Goal: Information Seeking & Learning: Learn about a topic

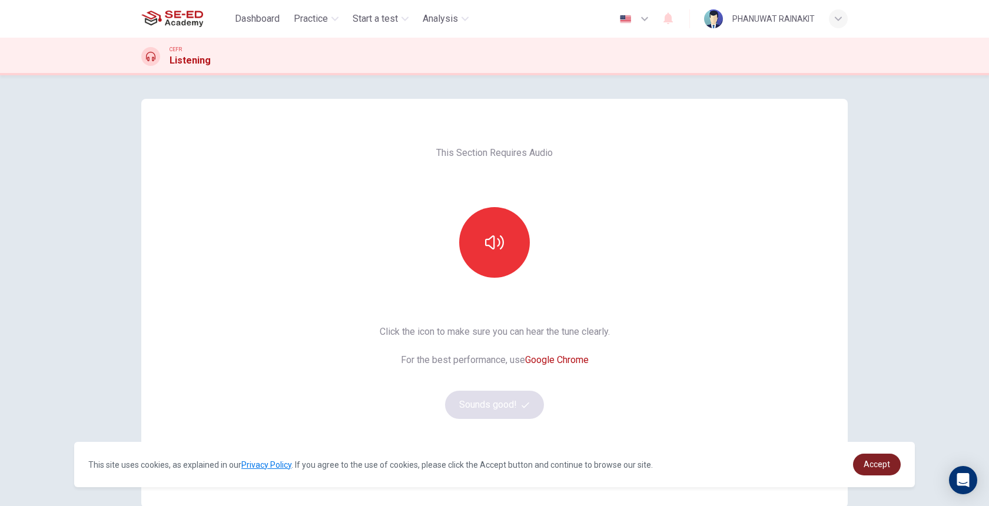
click at [878, 469] on link "Accept" at bounding box center [877, 465] width 48 height 22
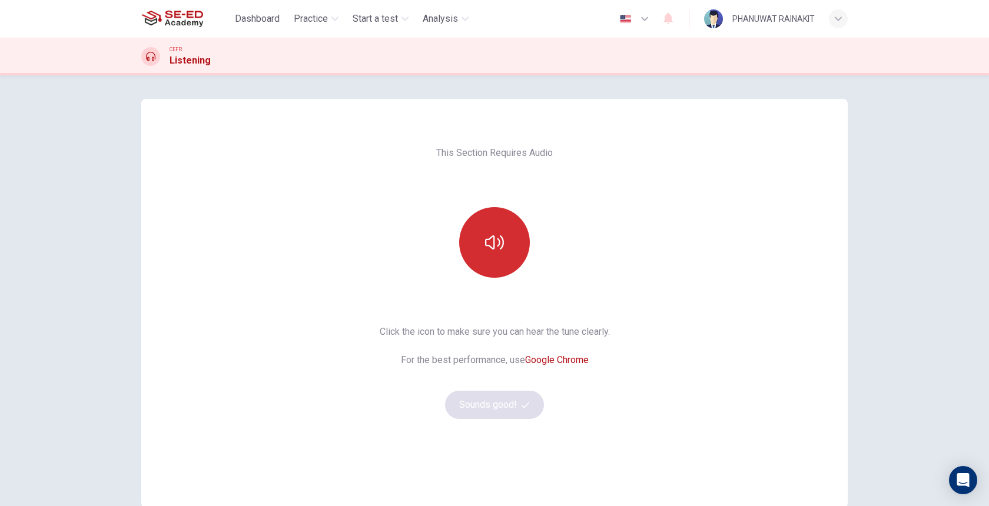
click at [504, 261] on button "button" at bounding box center [494, 242] width 71 height 71
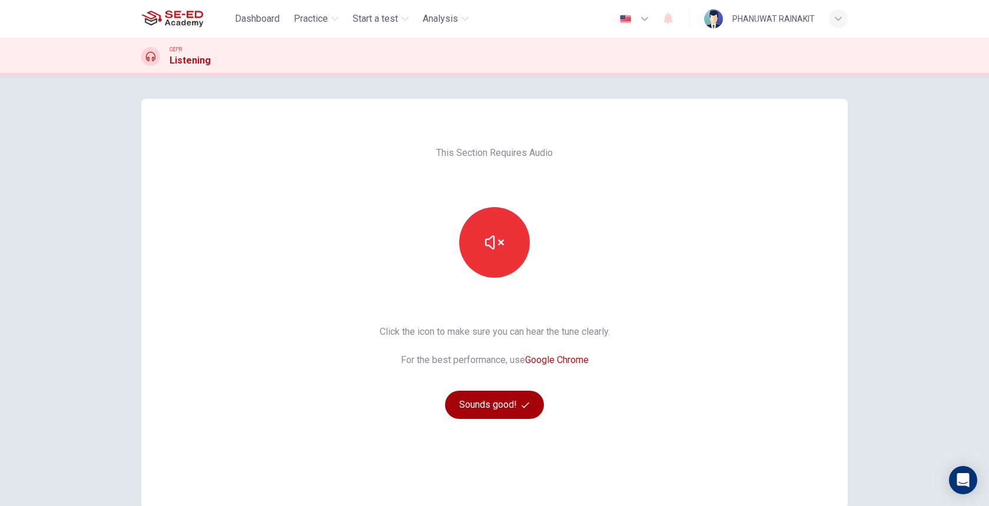
click at [515, 405] on button "Sounds good!" at bounding box center [494, 405] width 99 height 28
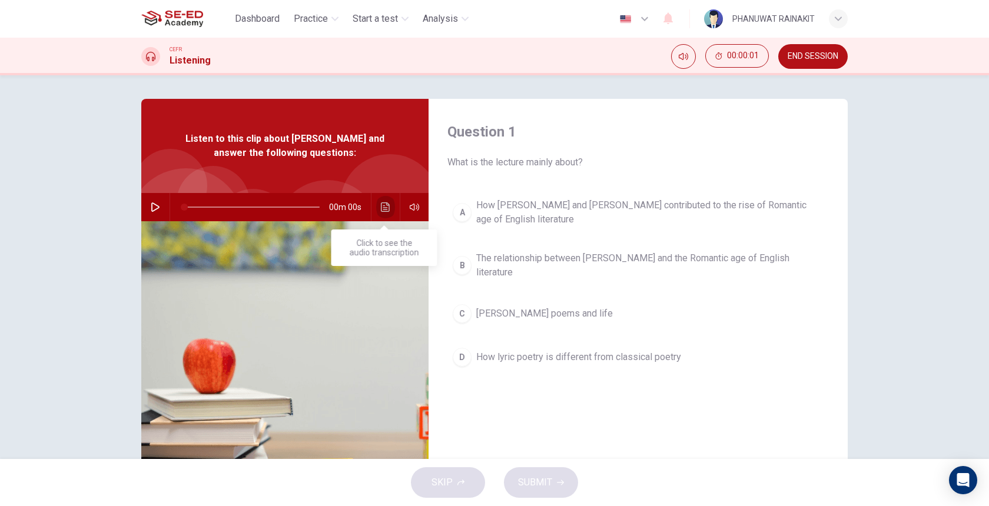
click at [381, 212] on button "Click to see the audio transcription" at bounding box center [385, 207] width 19 height 28
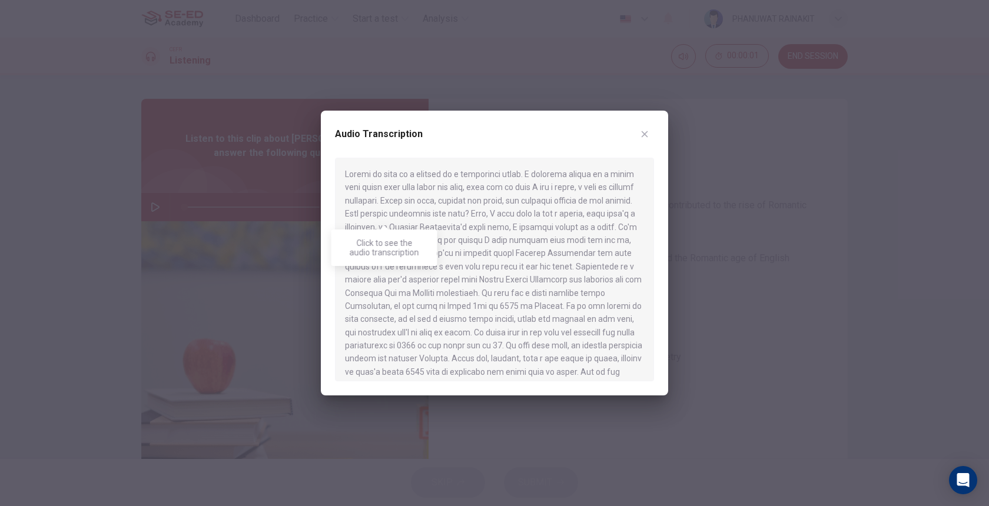
click at [381, 212] on div at bounding box center [494, 270] width 319 height 224
click at [273, 218] on div at bounding box center [494, 253] width 989 height 506
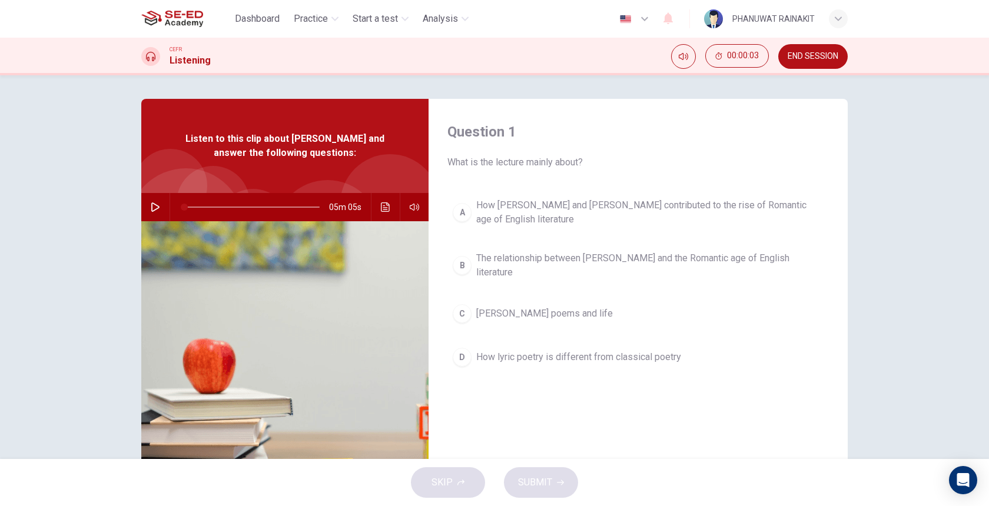
click at [154, 206] on icon "button" at bounding box center [155, 206] width 9 height 9
click at [387, 210] on icon "Click to see the audio transcription" at bounding box center [385, 206] width 9 height 9
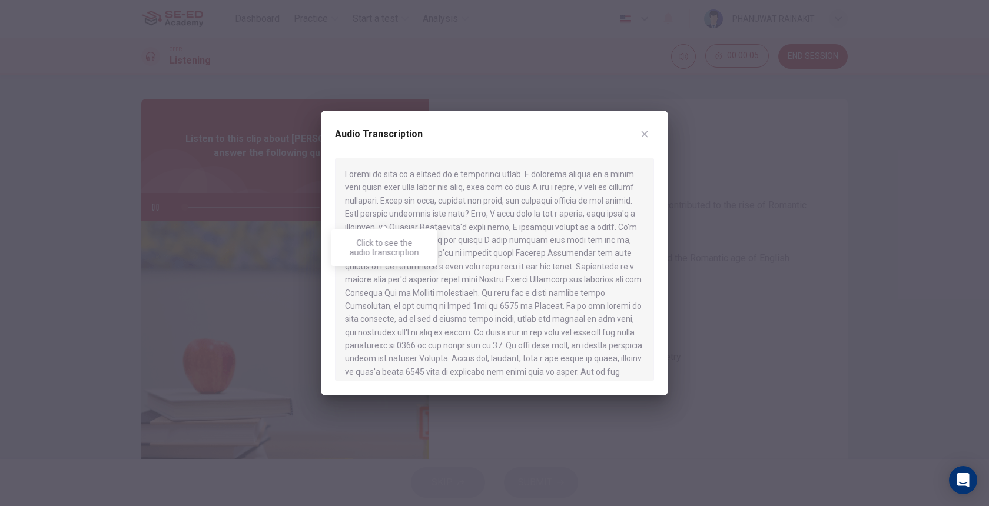
click at [227, 235] on div at bounding box center [494, 253] width 989 height 506
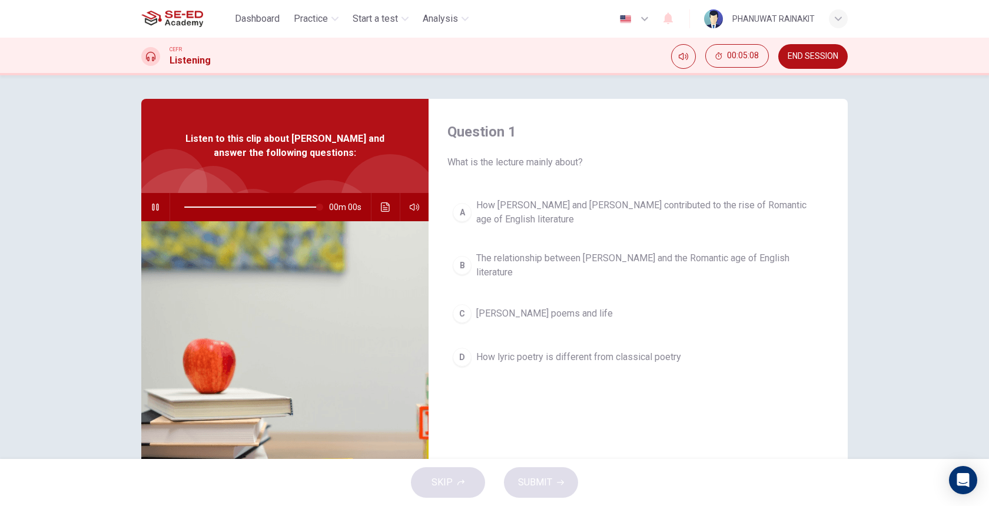
type input "0"
click at [522, 158] on span "What is the lecture mainly about?" at bounding box center [637, 162] width 381 height 14
click at [522, 159] on span "What is the lecture mainly about?" at bounding box center [637, 162] width 381 height 14
click at [520, 170] on div "Question 1 What is the lecture mainly about? A How [PERSON_NAME] and [PERSON_NA…" at bounding box center [637, 303] width 419 height 409
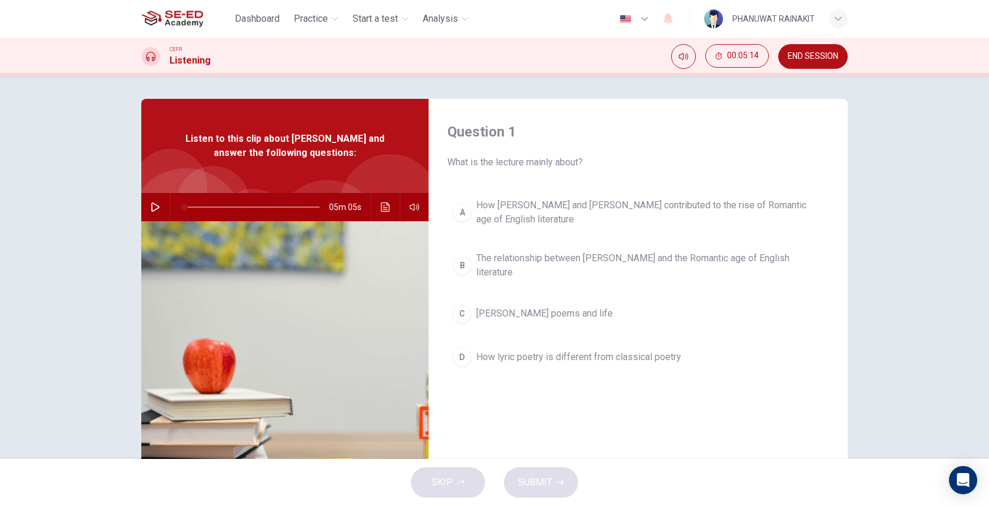
drag, startPoint x: 526, startPoint y: 165, endPoint x: 576, endPoint y: 166, distance: 50.0
click at [575, 166] on span "What is the lecture mainly about?" at bounding box center [637, 162] width 381 height 14
drag, startPoint x: 576, startPoint y: 166, endPoint x: 474, endPoint y: 166, distance: 101.2
click at [474, 166] on span "What is the lecture mainly about?" at bounding box center [637, 162] width 381 height 14
click at [467, 208] on div "A" at bounding box center [462, 212] width 19 height 19
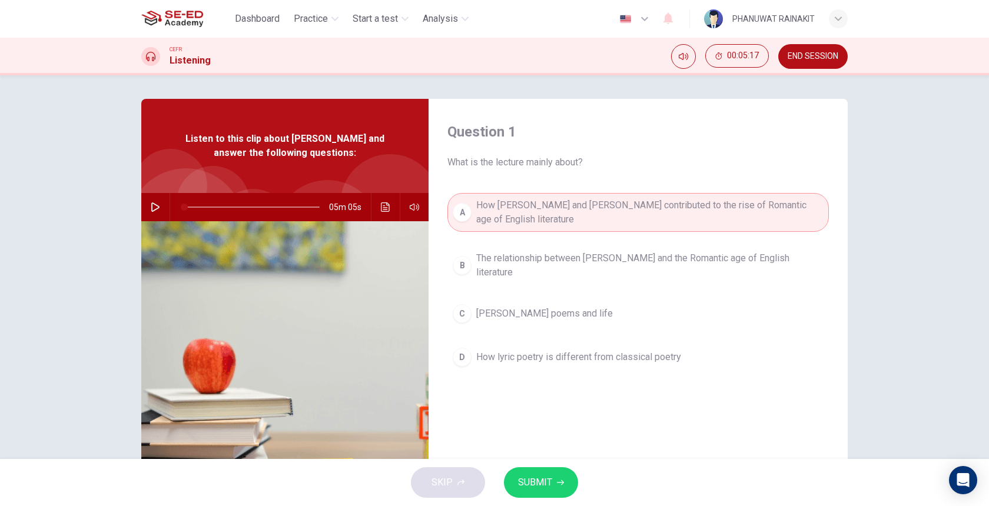
click at [520, 474] on span "SUBMIT" at bounding box center [535, 482] width 34 height 16
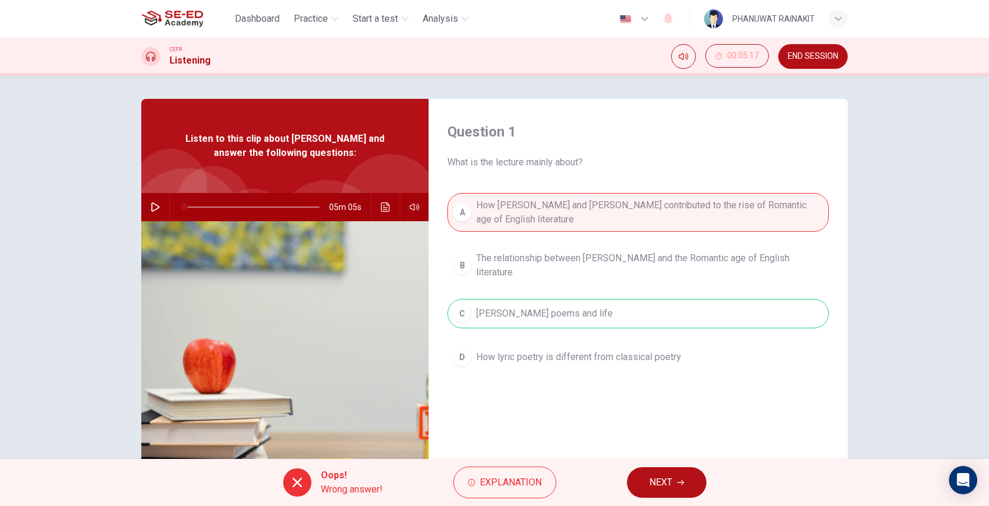
click at [580, 316] on div "A How [PERSON_NAME] and [PERSON_NAME] contributed to the rise of Romantic age o…" at bounding box center [637, 294] width 381 height 202
click at [499, 496] on button "Explanation" at bounding box center [504, 483] width 103 height 32
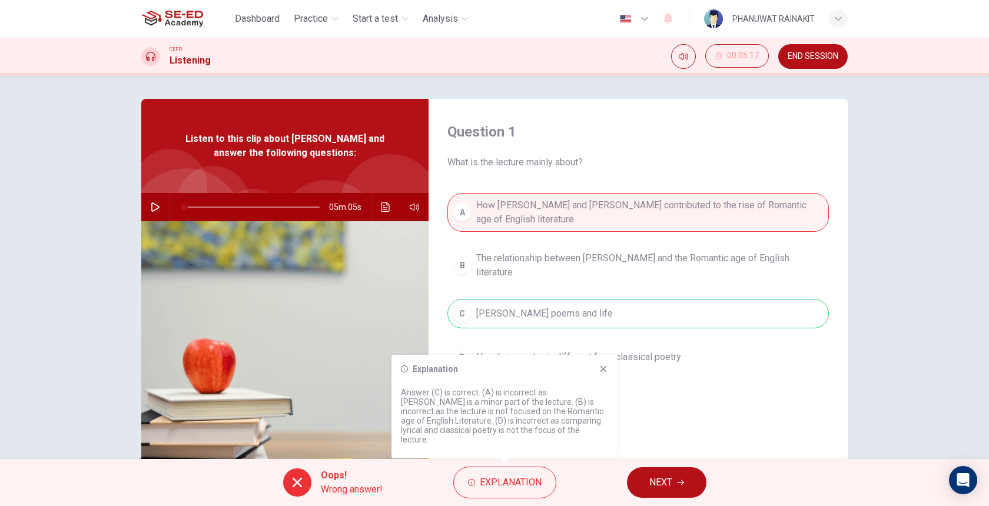
click at [661, 480] on span "NEXT" at bounding box center [660, 482] width 23 height 16
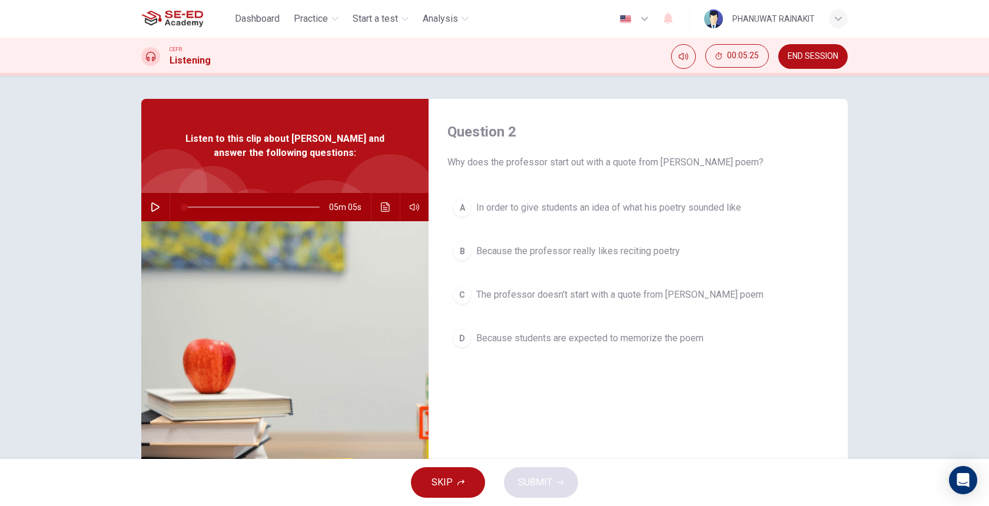
click at [652, 205] on span "In order to give students an idea of what his poetry sounded like" at bounding box center [608, 208] width 265 height 14
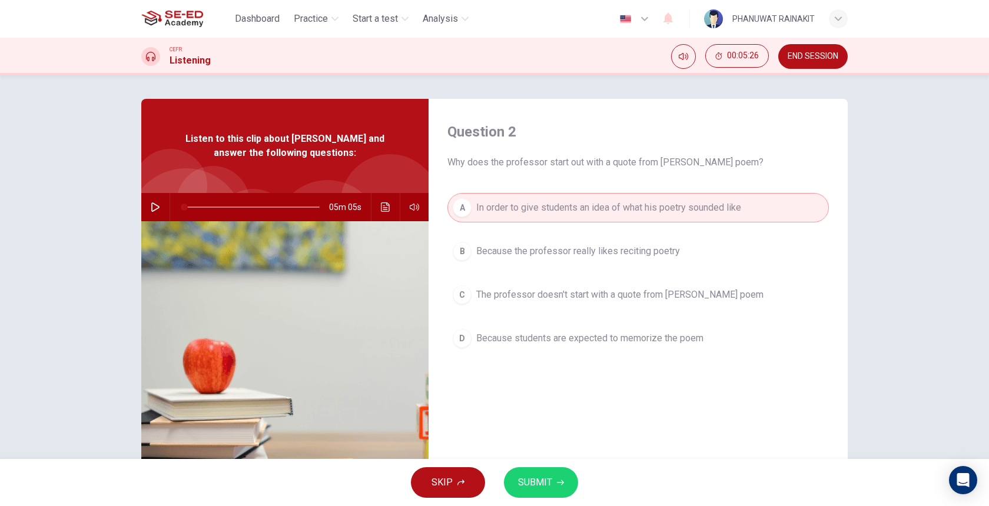
click at [536, 493] on button "SUBMIT" at bounding box center [541, 482] width 74 height 31
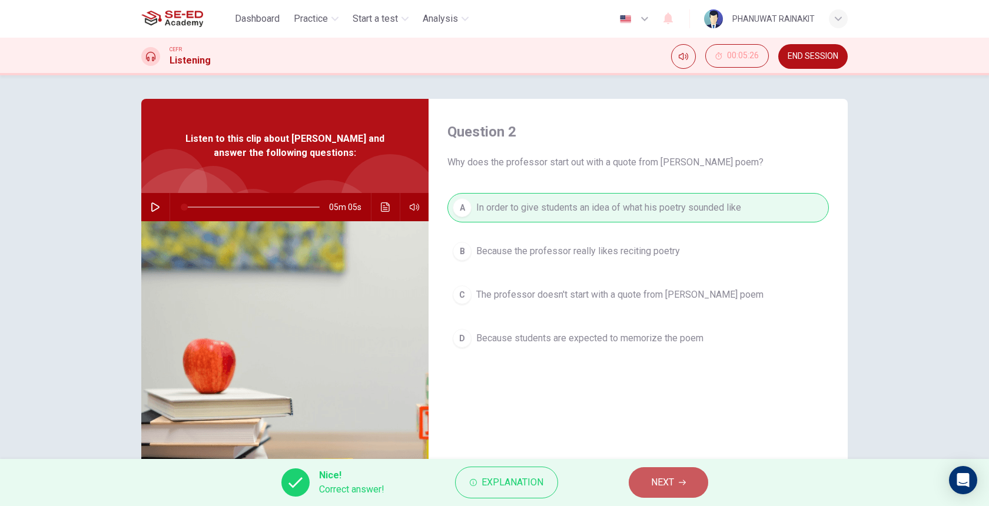
click at [680, 480] on icon "button" at bounding box center [682, 482] width 7 height 7
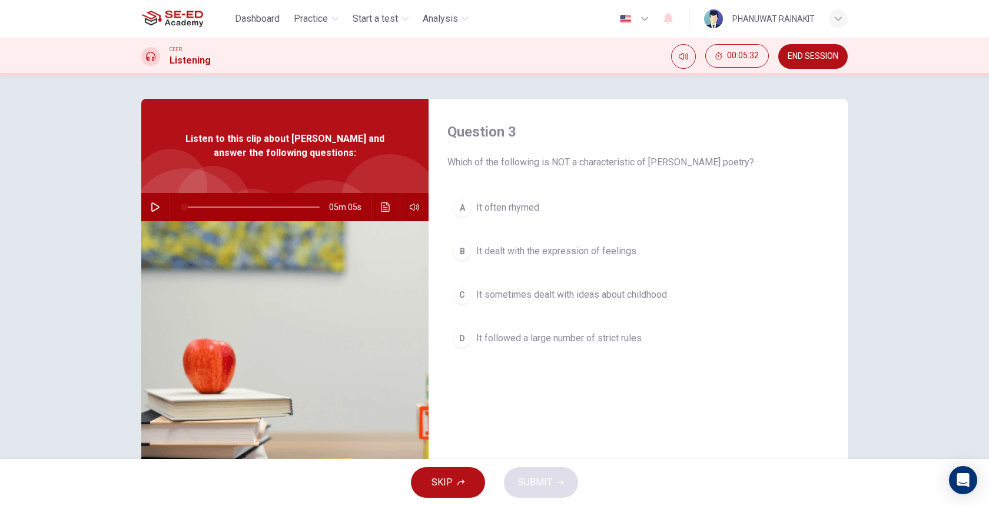
click at [629, 161] on span "Which of the following is NOT a characteristic of [PERSON_NAME] poetry?" at bounding box center [637, 162] width 381 height 14
click at [521, 218] on button "A It often rhymed" at bounding box center [637, 207] width 381 height 29
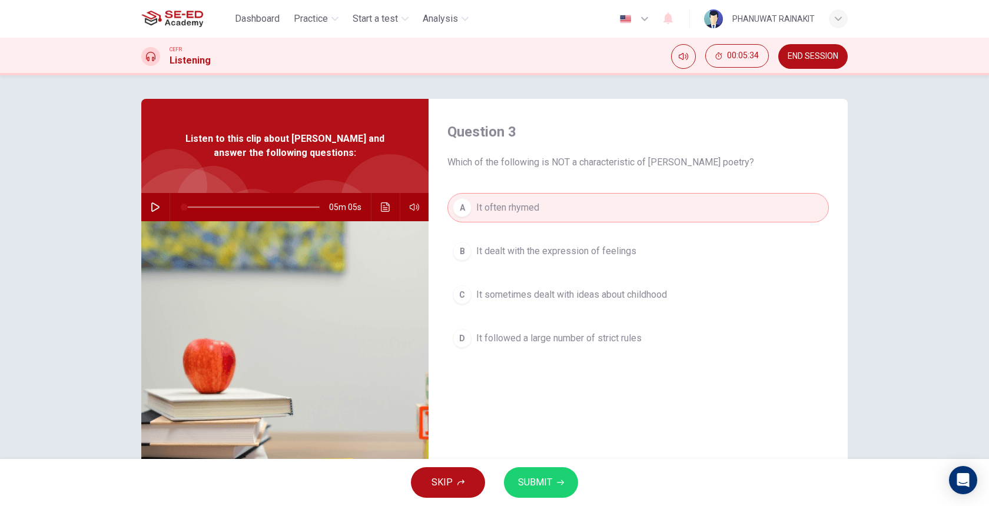
click at [549, 477] on span "SUBMIT" at bounding box center [535, 482] width 34 height 16
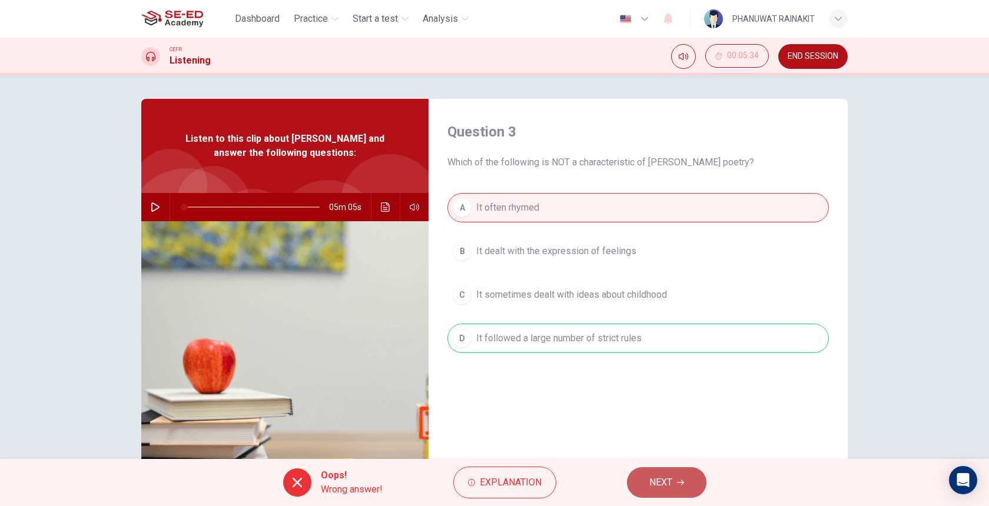
click at [650, 480] on span "NEXT" at bounding box center [660, 482] width 23 height 16
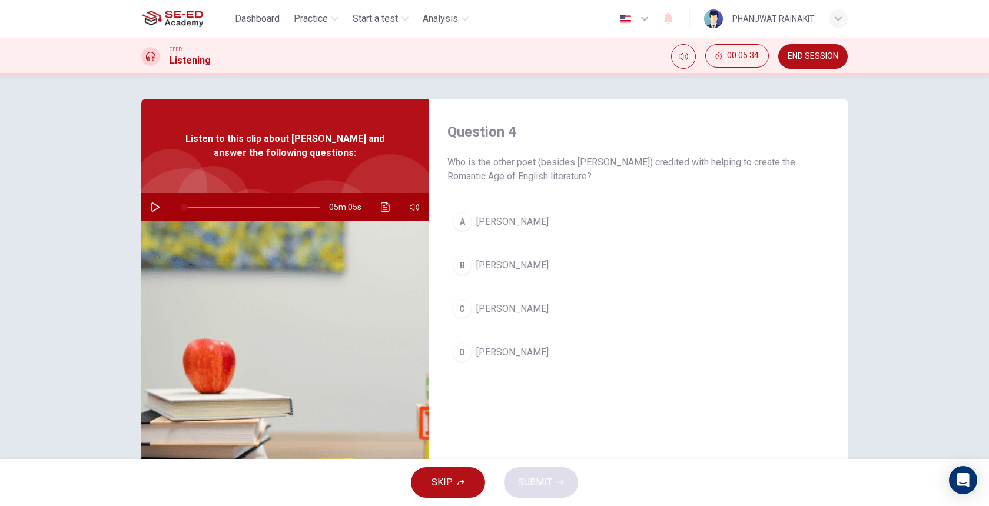
click at [545, 224] on span "[PERSON_NAME]" at bounding box center [512, 222] width 72 height 14
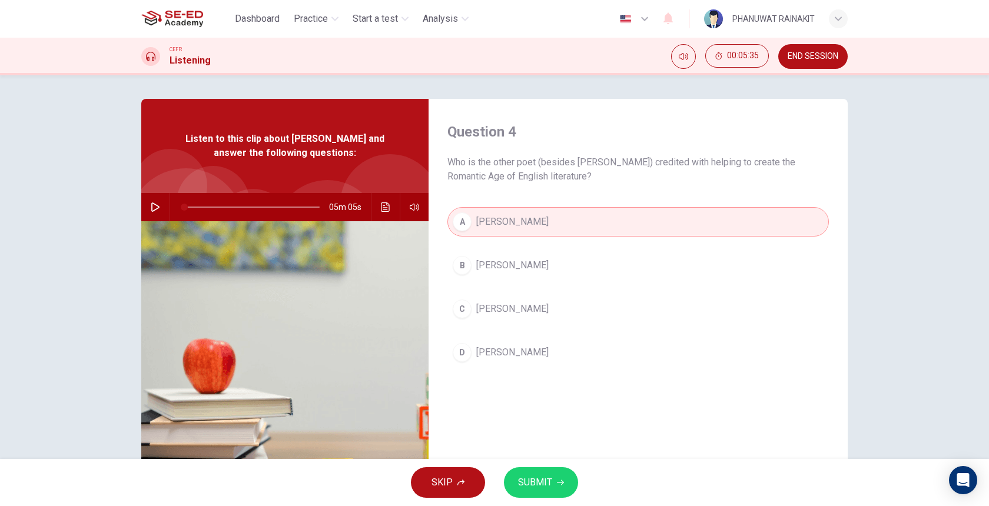
click at [539, 479] on span "SUBMIT" at bounding box center [535, 482] width 34 height 16
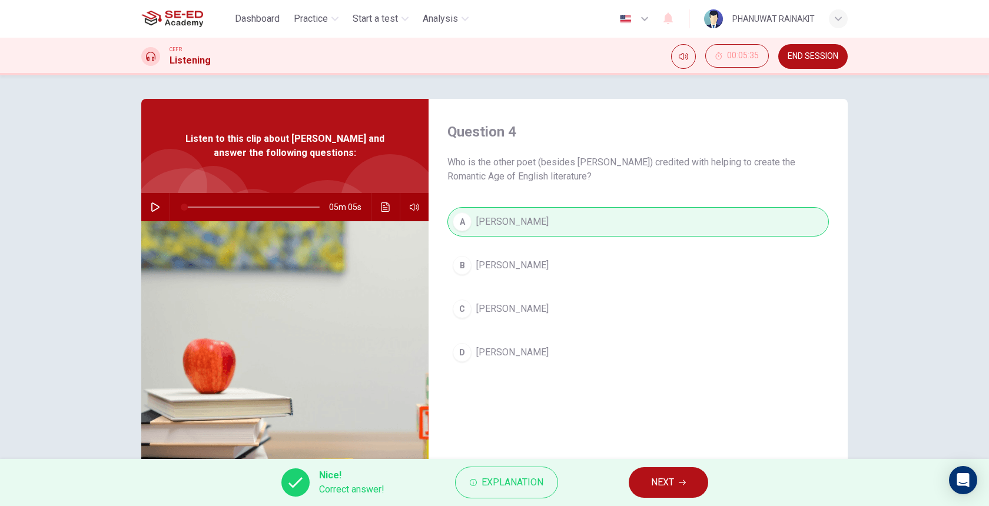
click at [678, 484] on button "NEXT" at bounding box center [668, 482] width 79 height 31
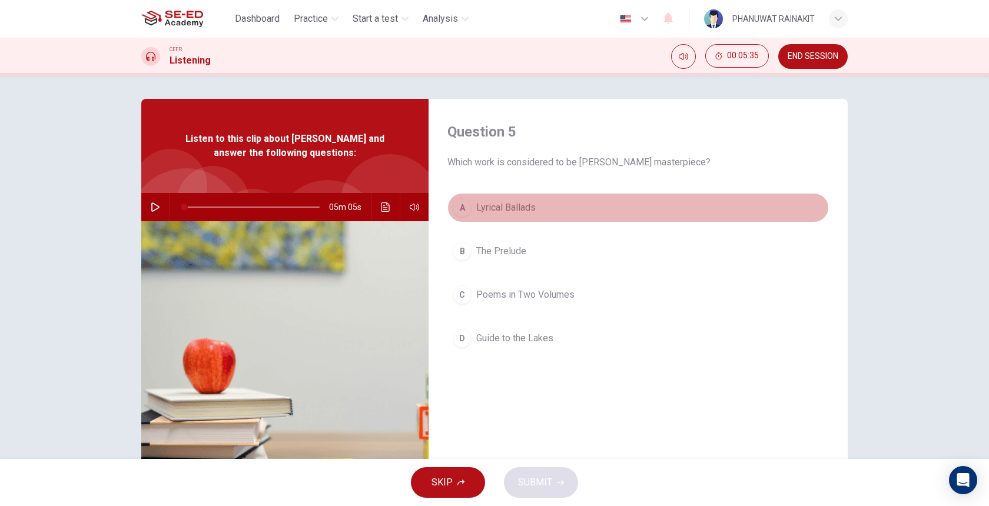
click at [570, 200] on button "A Lyrical Ballads" at bounding box center [637, 207] width 381 height 29
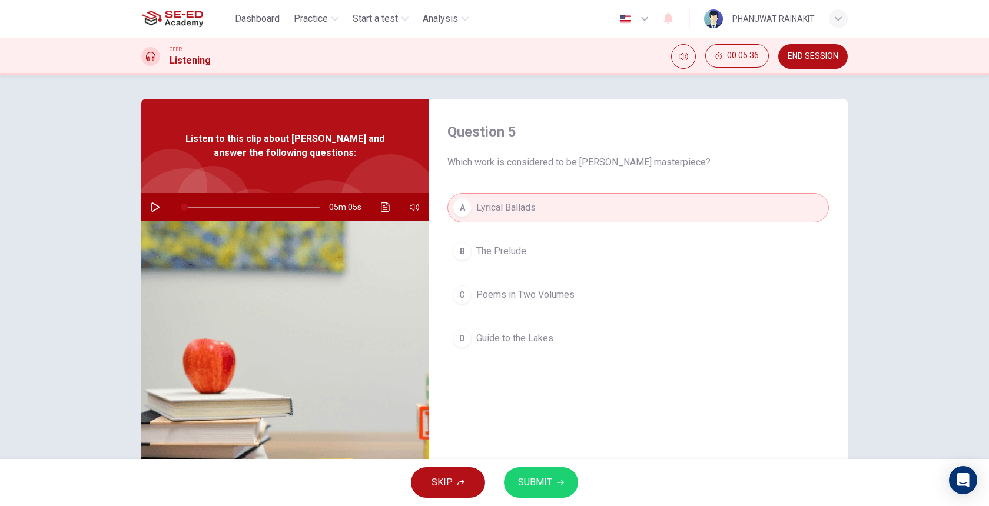
click at [543, 486] on span "SUBMIT" at bounding box center [535, 482] width 34 height 16
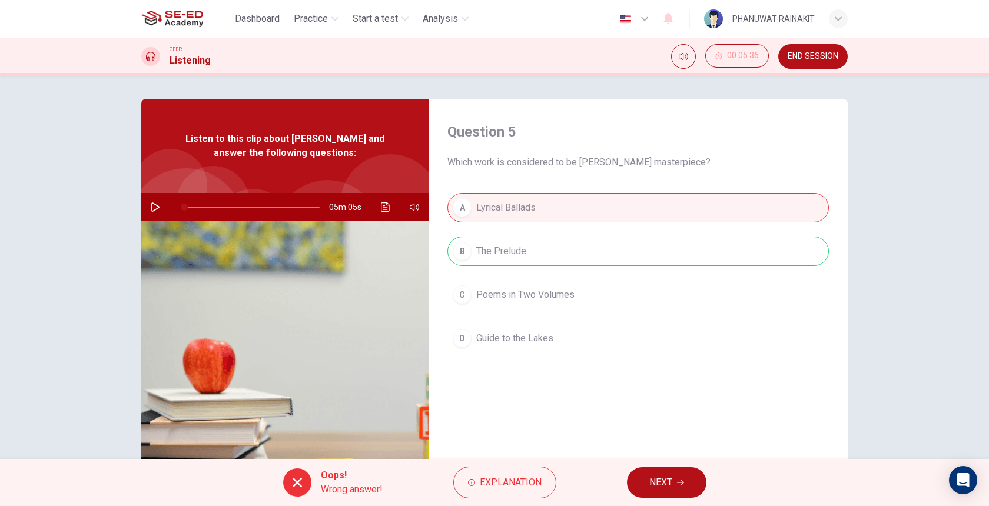
click at [529, 227] on div "A Lyrical Ballads B The Prelude C Poems in Two Volumes D Guide to the Lakes" at bounding box center [637, 285] width 381 height 184
click at [529, 245] on div "A Lyrical Ballads B The Prelude C Poems in Two Volumes D Guide to the Lakes" at bounding box center [637, 285] width 381 height 184
click at [662, 479] on span "NEXT" at bounding box center [660, 482] width 23 height 16
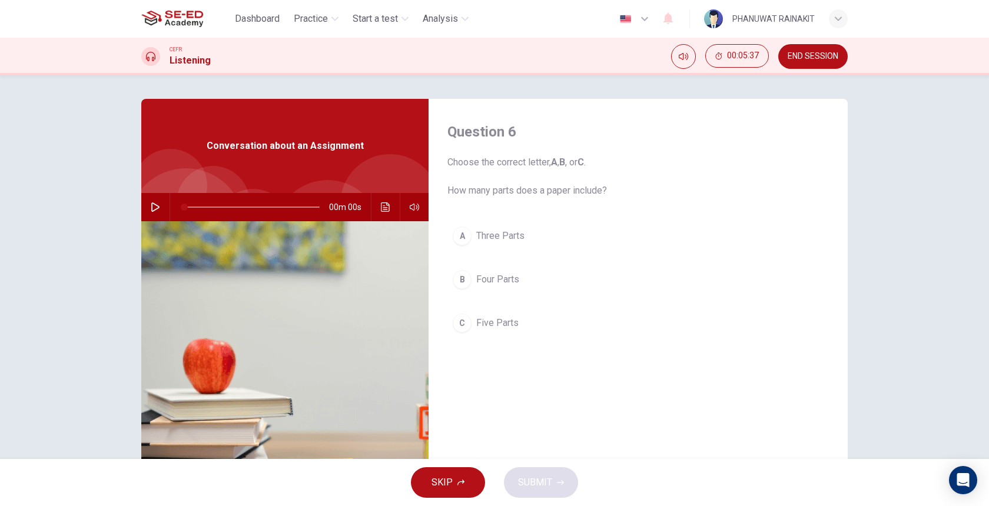
click at [533, 232] on button "A Three Parts" at bounding box center [637, 235] width 381 height 29
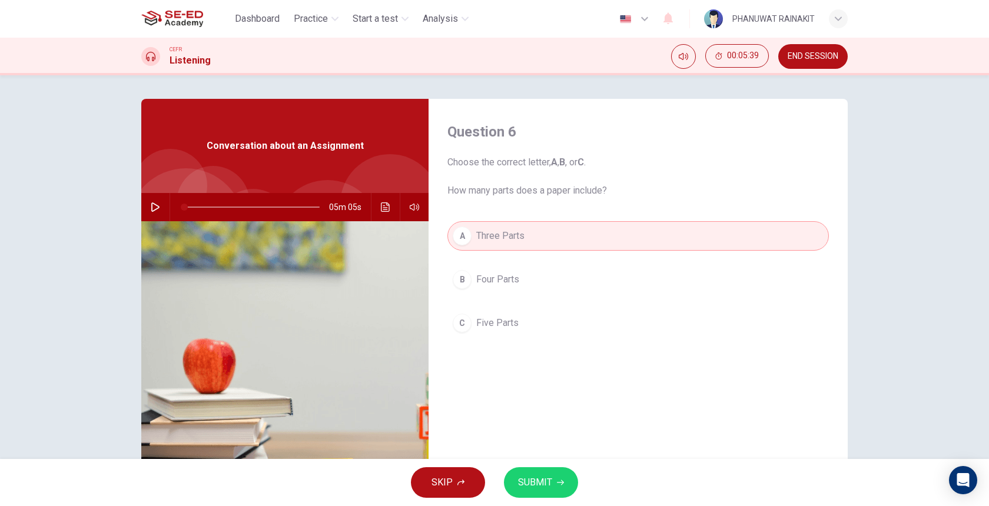
click at [163, 210] on button "button" at bounding box center [155, 207] width 19 height 28
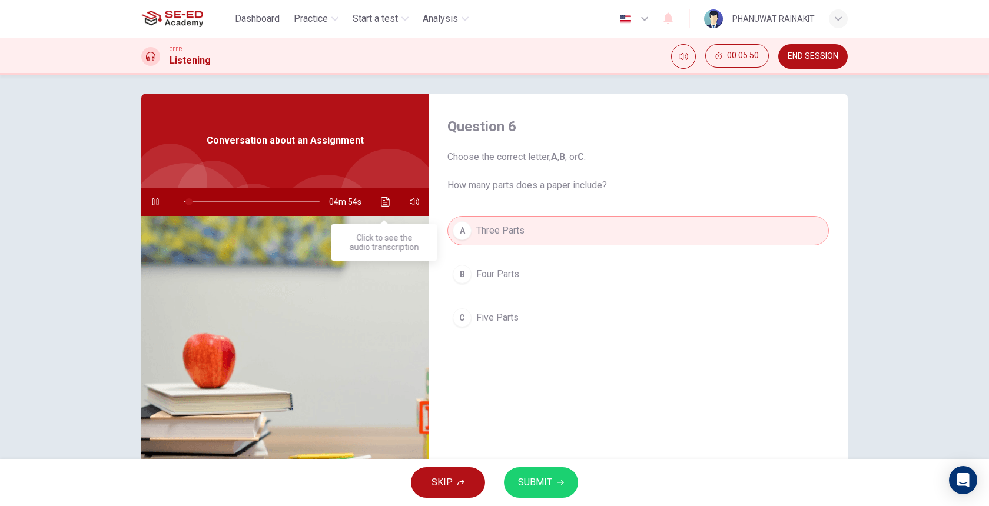
click at [382, 209] on button "Click to see the audio transcription" at bounding box center [385, 202] width 19 height 28
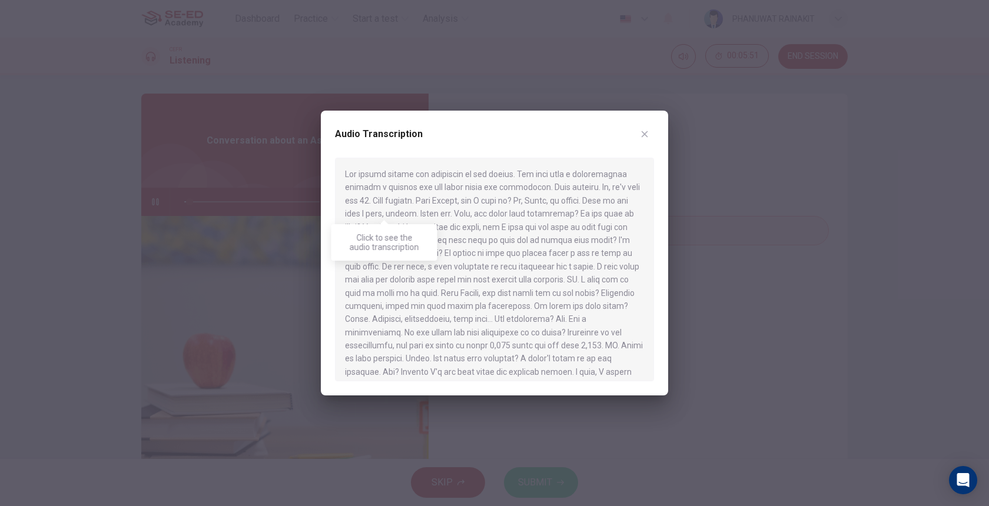
click at [738, 225] on div at bounding box center [494, 253] width 989 height 506
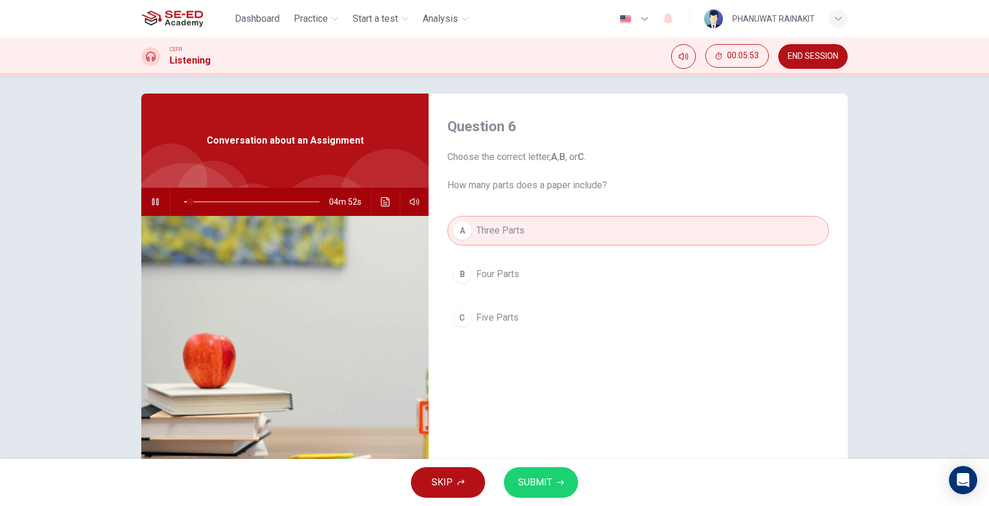
click at [534, 496] on button "SUBMIT" at bounding box center [541, 482] width 74 height 31
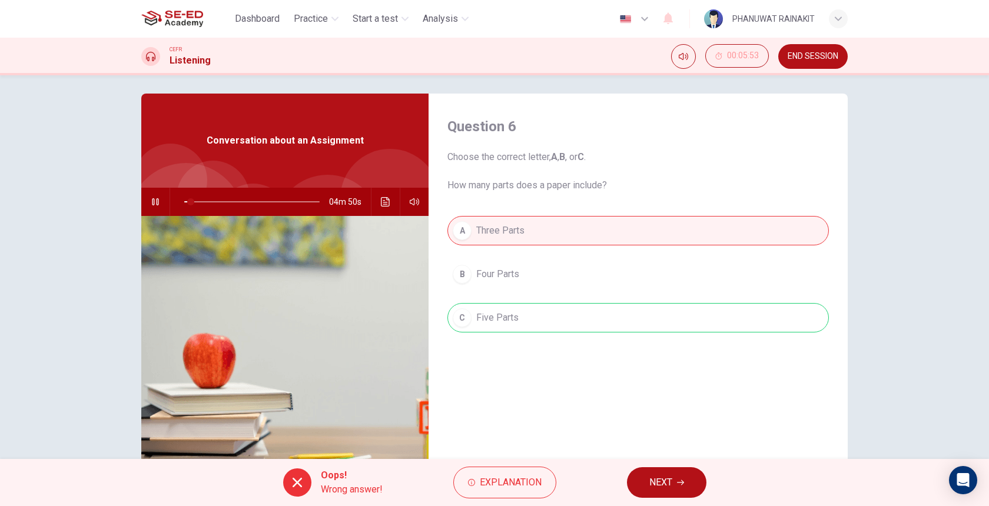
click at [673, 490] on button "NEXT" at bounding box center [666, 482] width 79 height 31
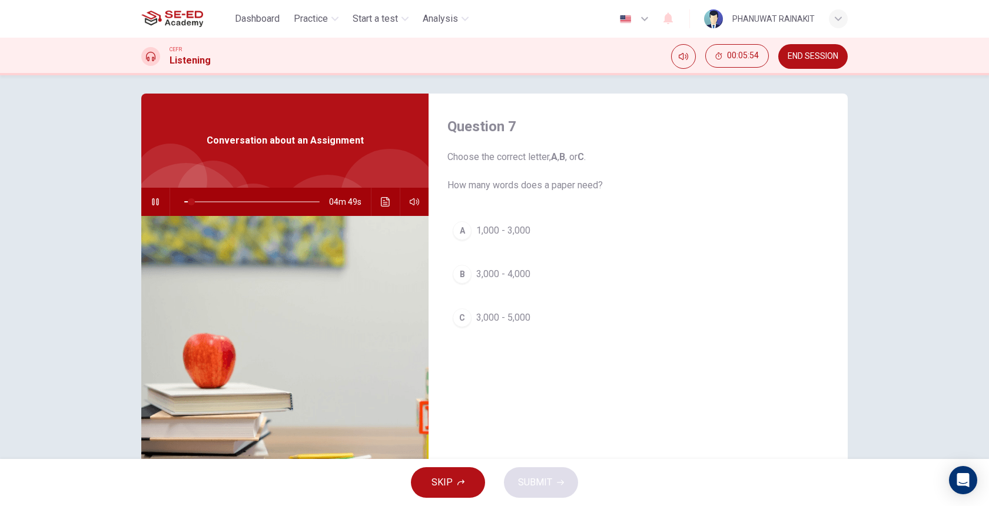
click at [519, 318] on span "3,000 - 5,000" at bounding box center [503, 318] width 54 height 14
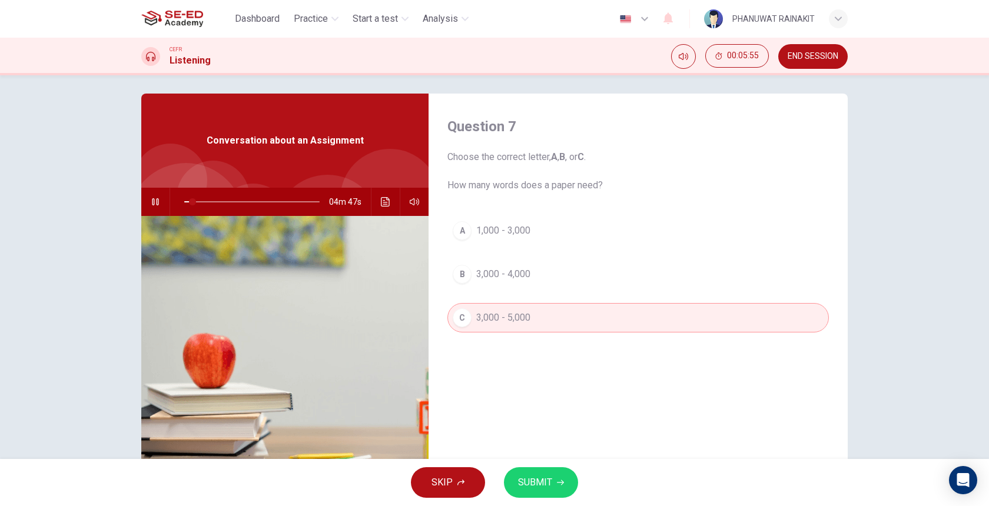
click at [558, 476] on button "SUBMIT" at bounding box center [541, 482] width 74 height 31
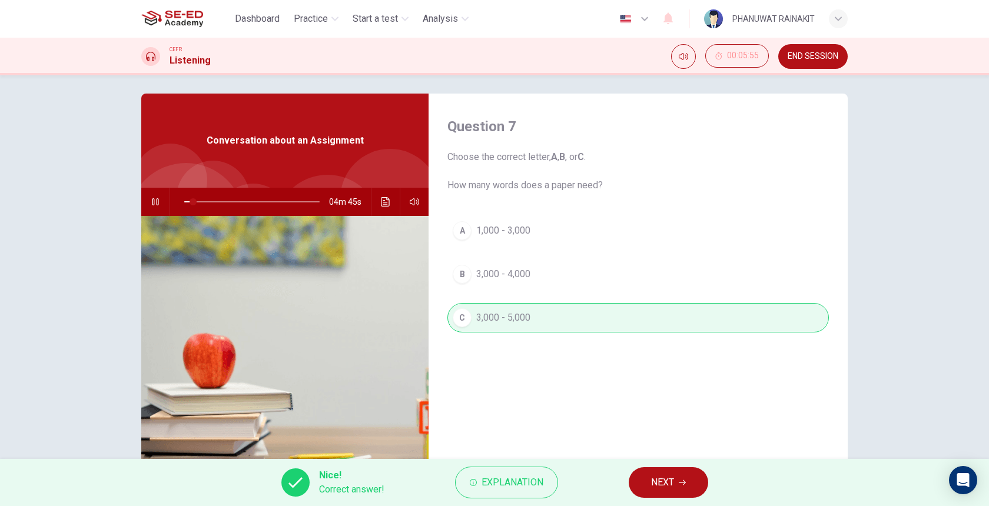
click at [684, 500] on div "Nice! Correct answer! Explanation NEXT" at bounding box center [494, 482] width 989 height 47
click at [684, 498] on div "Nice! Correct answer! Explanation NEXT" at bounding box center [494, 482] width 989 height 47
click at [681, 484] on icon "button" at bounding box center [682, 482] width 7 height 7
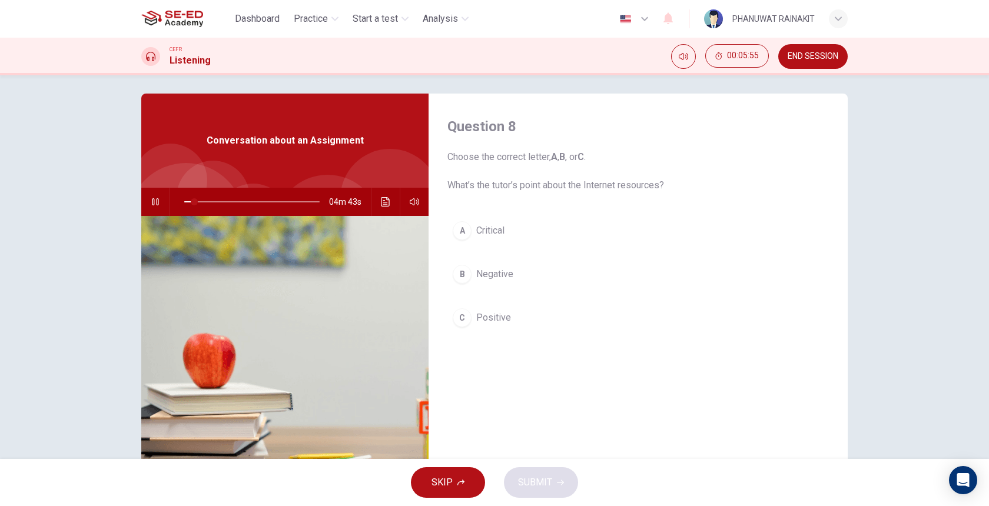
click at [496, 275] on span "Negative" at bounding box center [494, 274] width 37 height 14
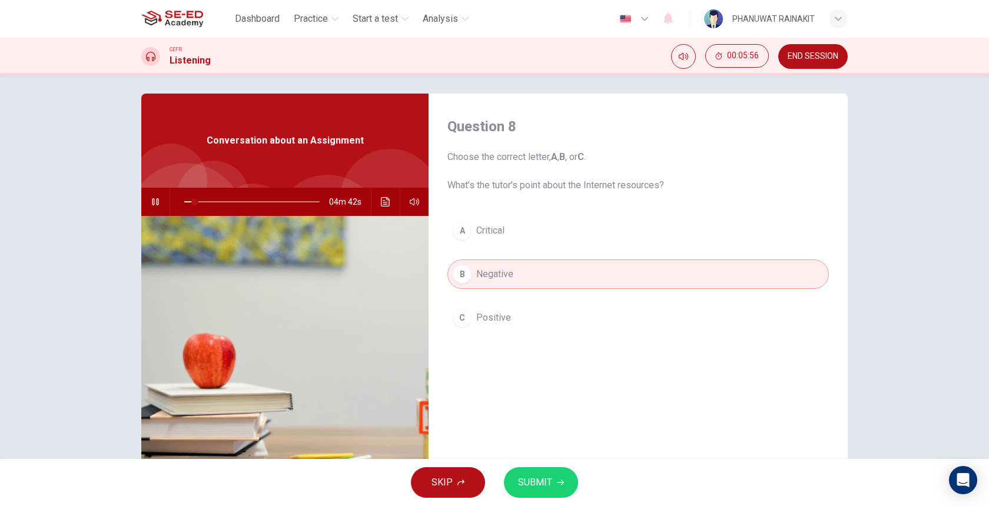
click at [539, 487] on span "SUBMIT" at bounding box center [535, 482] width 34 height 16
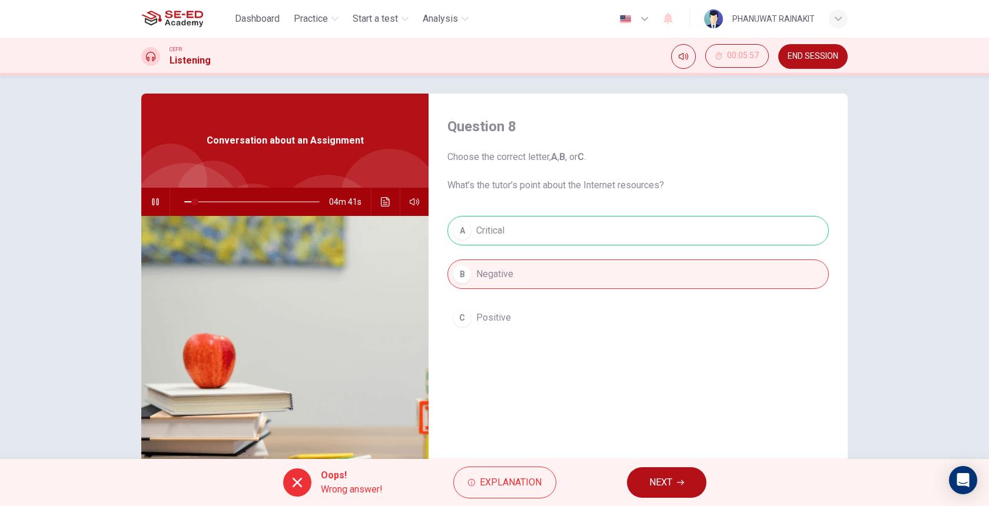
click at [518, 240] on div "A Critical B Negative C Positive" at bounding box center [637, 286] width 381 height 140
click at [670, 470] on button "NEXT" at bounding box center [666, 482] width 79 height 31
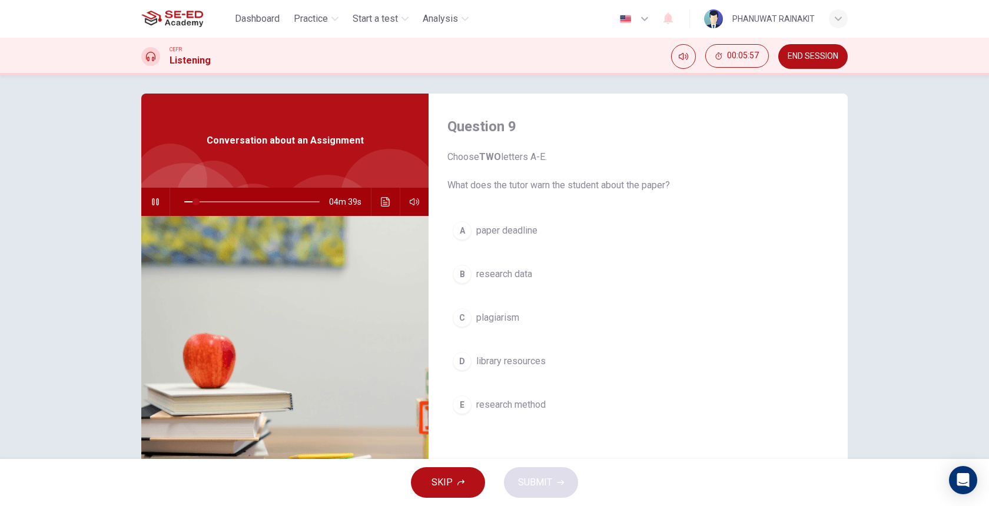
click at [597, 244] on button "A paper deadline" at bounding box center [637, 230] width 381 height 29
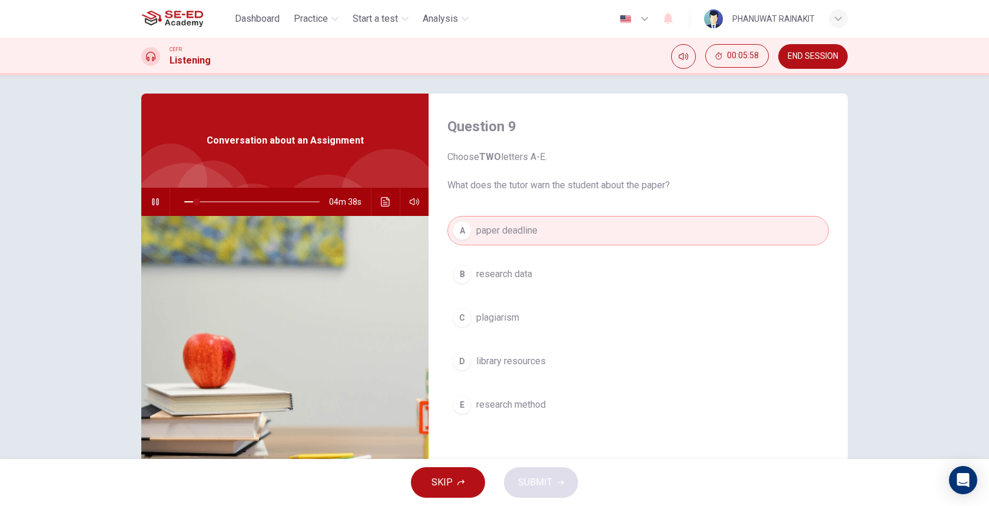
click at [561, 480] on div "SKIP SUBMIT" at bounding box center [494, 482] width 989 height 47
click at [525, 325] on button "C plagiarism" at bounding box center [637, 317] width 381 height 29
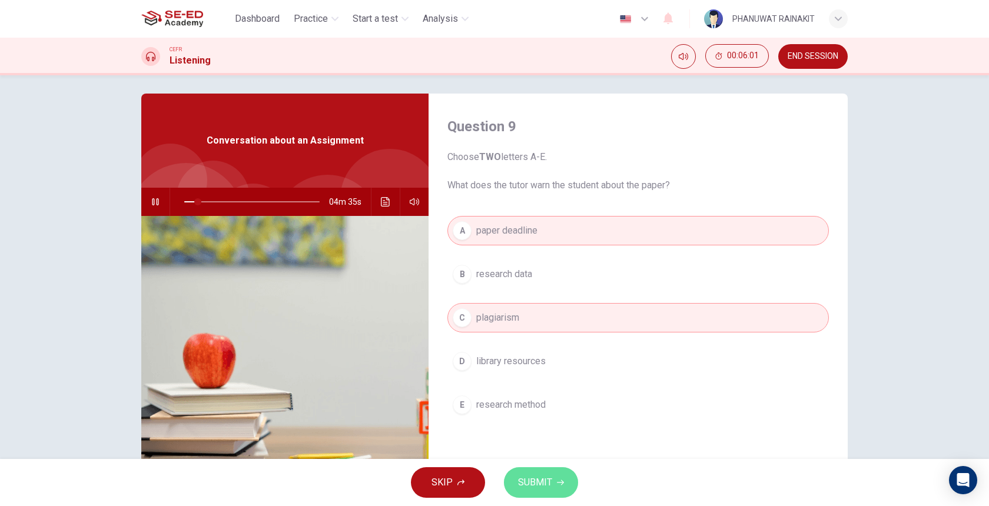
click at [539, 473] on button "SUBMIT" at bounding box center [541, 482] width 74 height 31
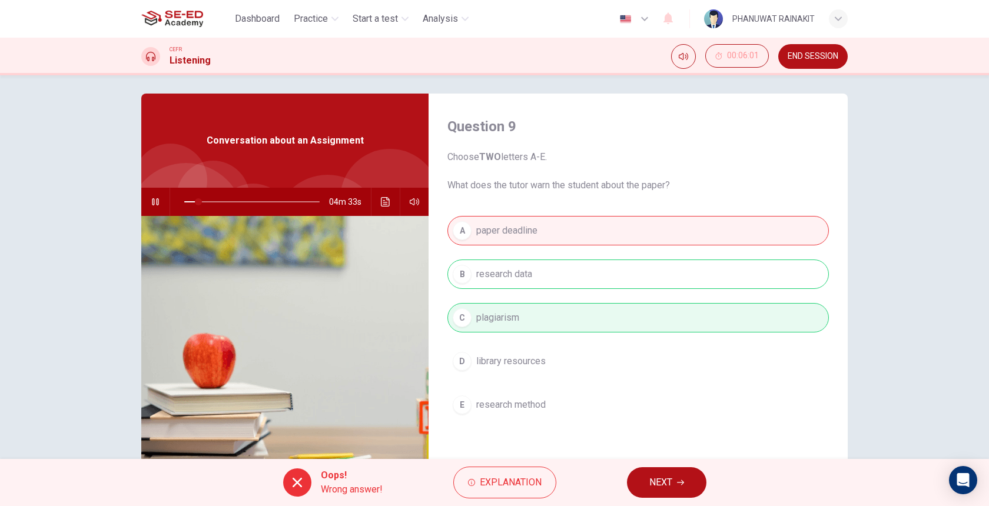
click at [656, 485] on span "NEXT" at bounding box center [660, 482] width 23 height 16
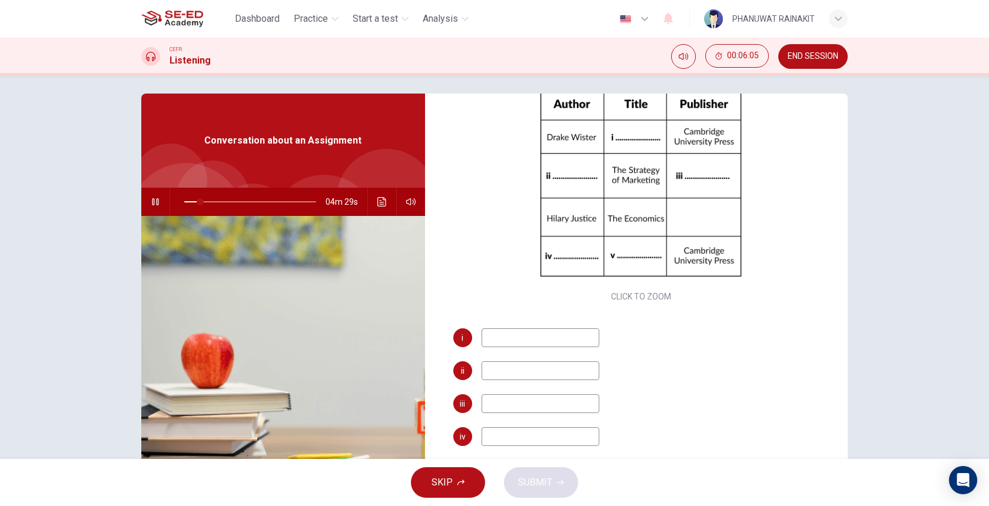
click at [546, 339] on input at bounding box center [540, 337] width 118 height 19
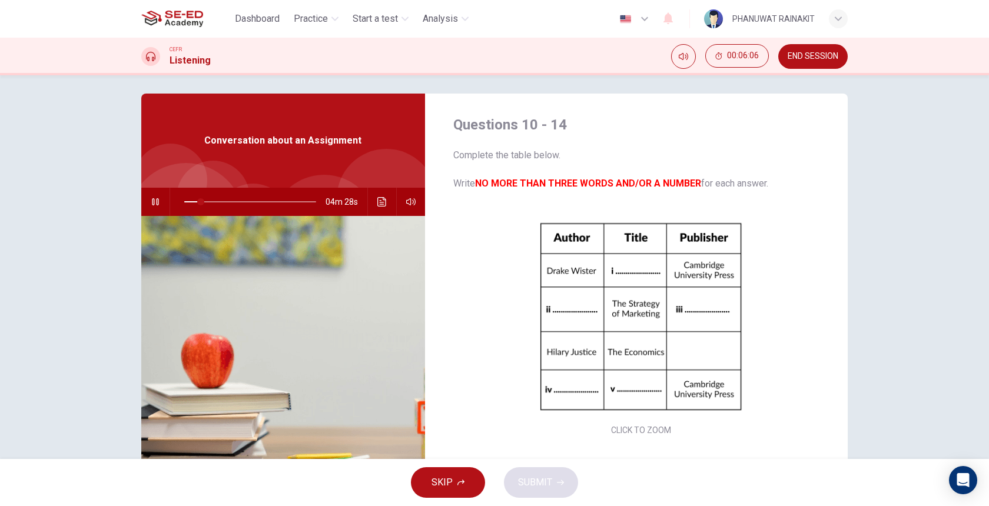
scroll to position [0, 0]
click at [448, 483] on span "SKIP" at bounding box center [441, 482] width 21 height 16
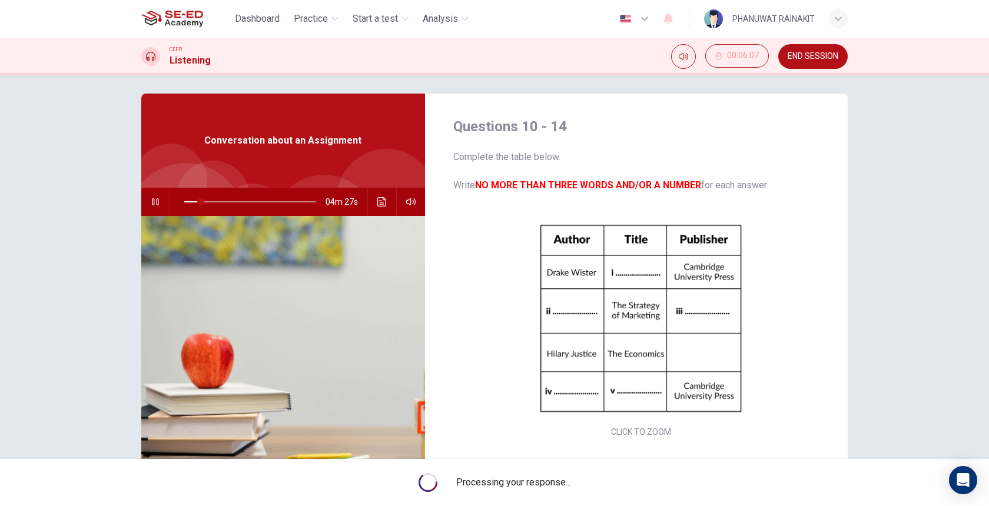
type input "13"
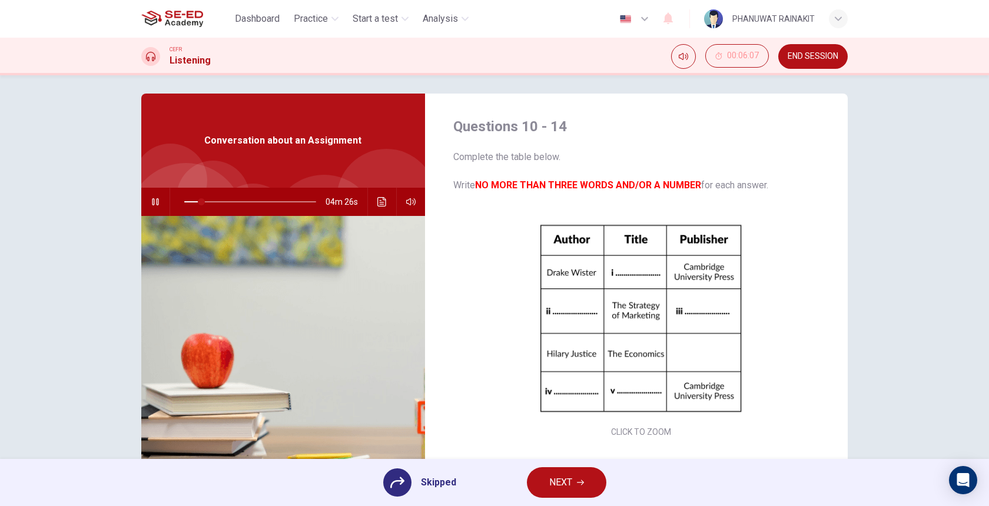
click at [553, 483] on span "NEXT" at bounding box center [560, 482] width 23 height 16
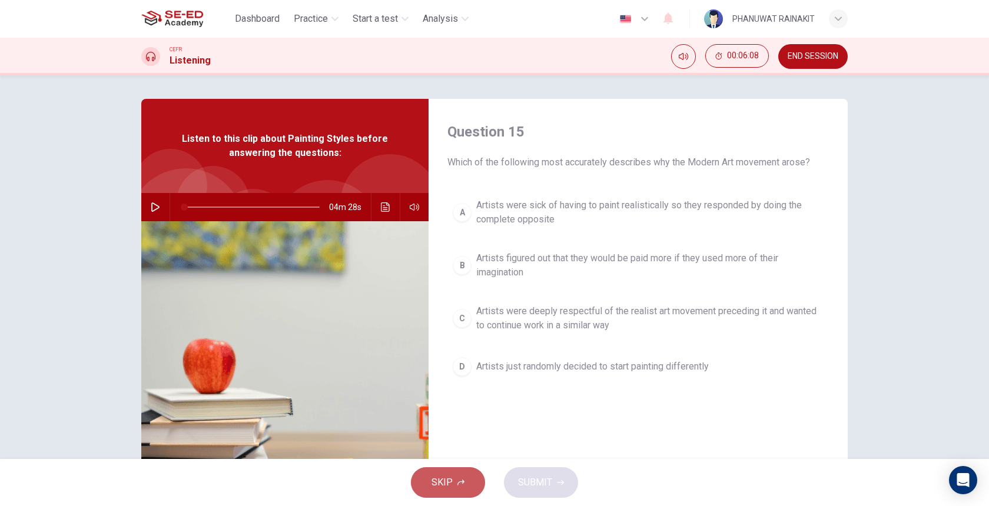
click at [448, 493] on button "SKIP" at bounding box center [448, 482] width 74 height 31
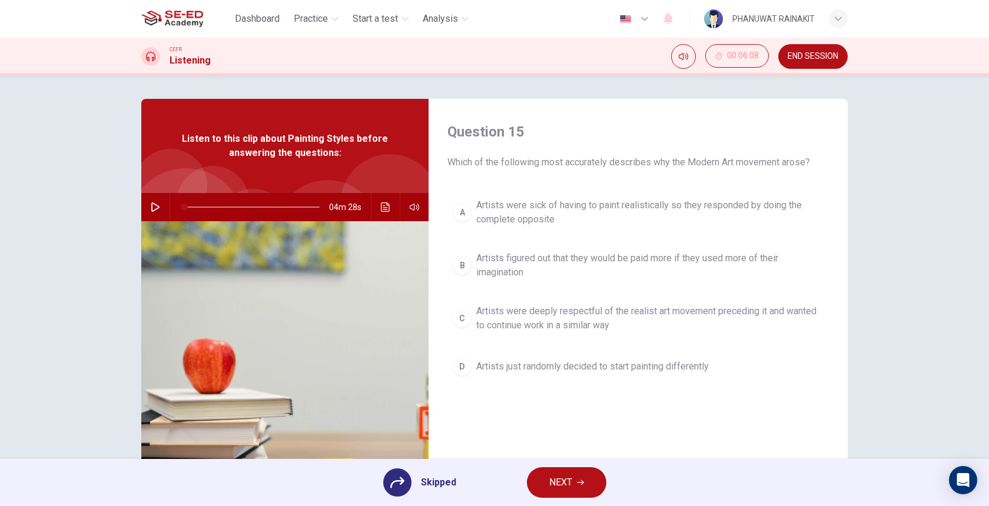
click at [541, 487] on button "NEXT" at bounding box center [566, 482] width 79 height 31
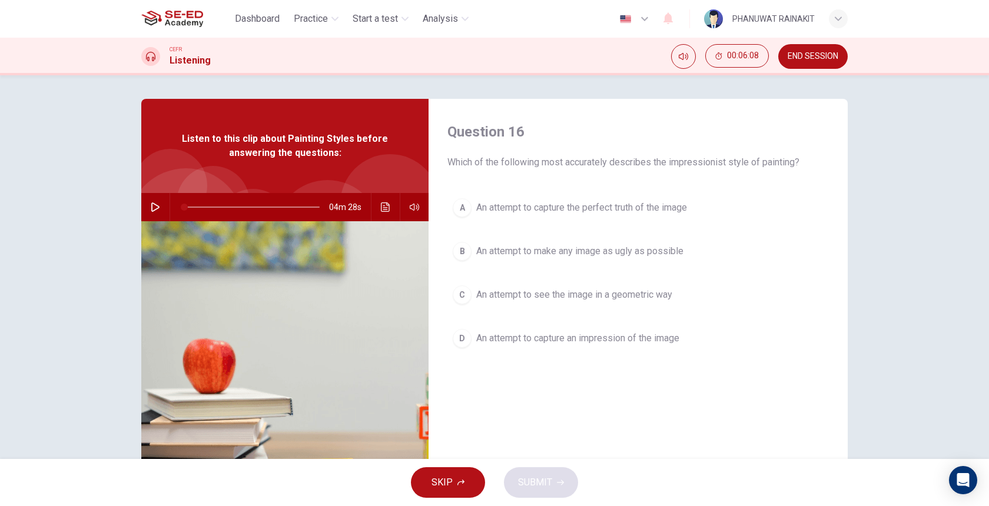
click at [465, 479] on button "SKIP" at bounding box center [448, 482] width 74 height 31
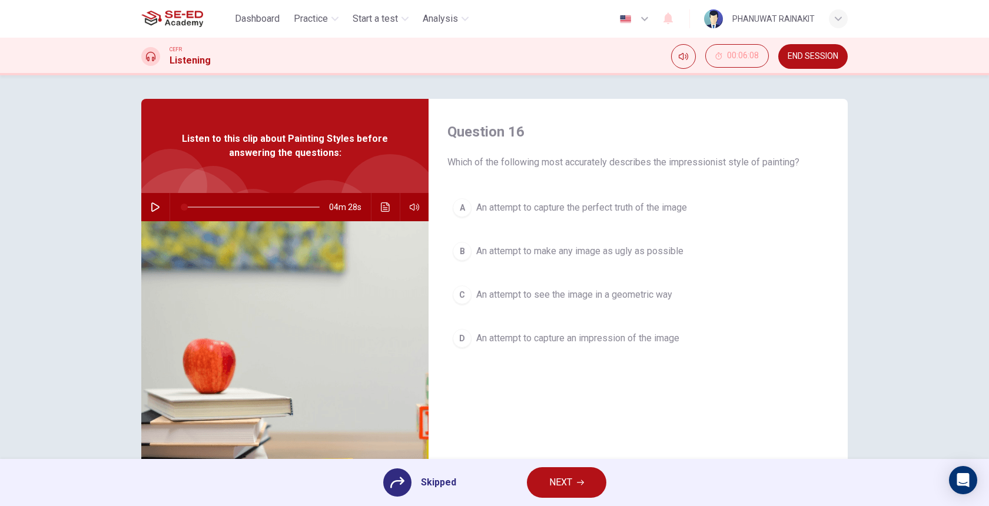
click at [551, 484] on span "NEXT" at bounding box center [560, 482] width 23 height 16
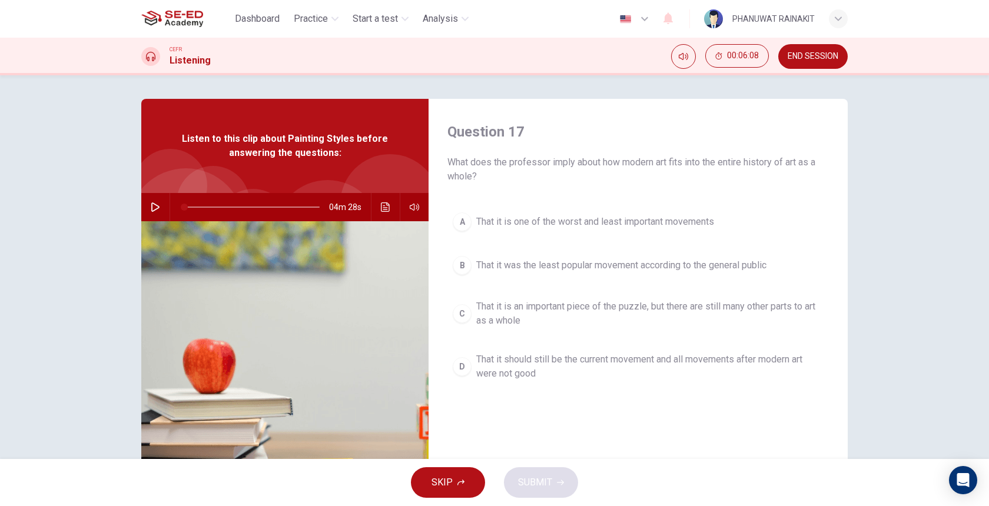
click at [440, 476] on span "SKIP" at bounding box center [441, 482] width 21 height 16
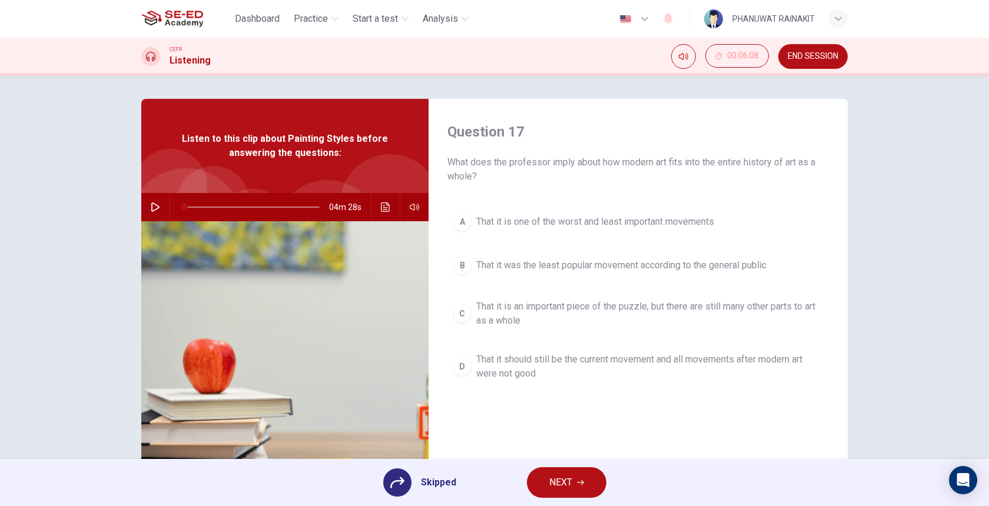
click at [537, 479] on button "NEXT" at bounding box center [566, 482] width 79 height 31
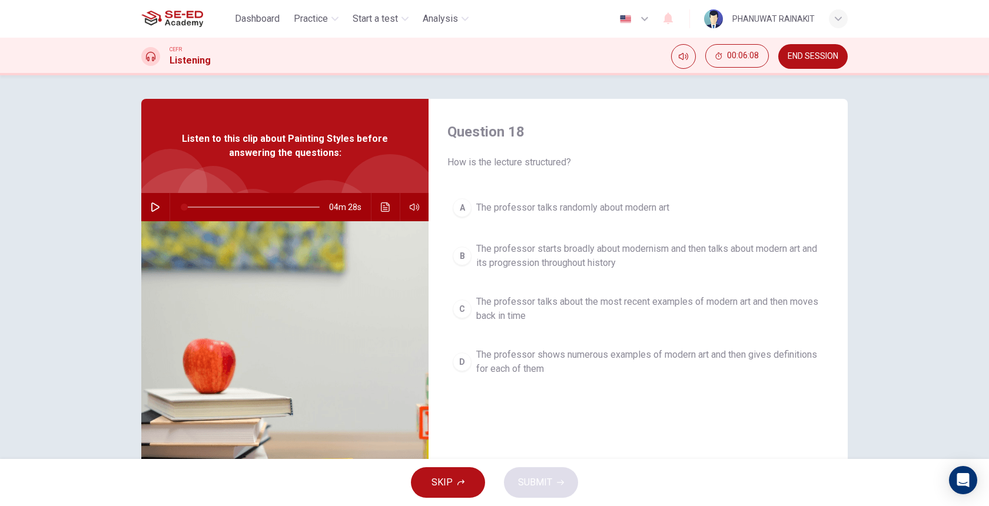
click at [471, 479] on button "SKIP" at bounding box center [448, 482] width 74 height 31
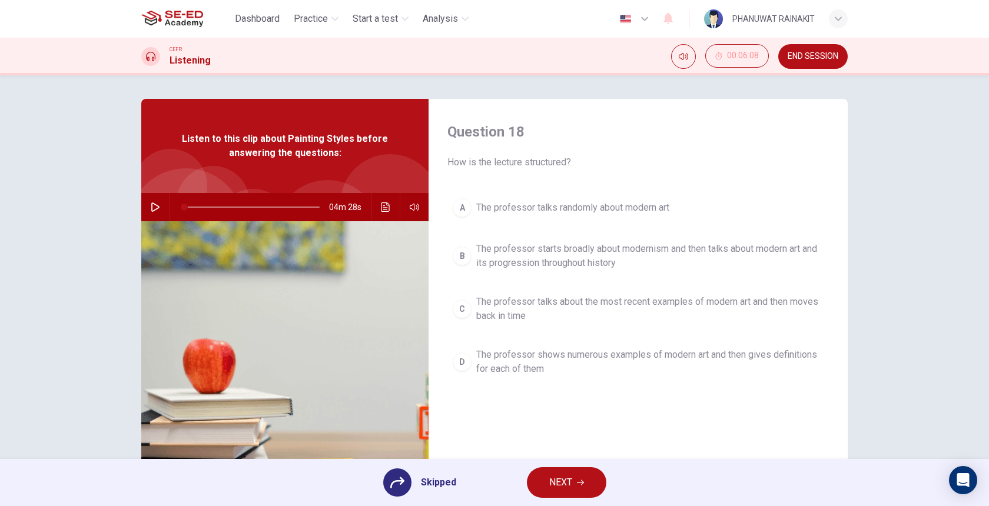
click at [533, 484] on button "NEXT" at bounding box center [566, 482] width 79 height 31
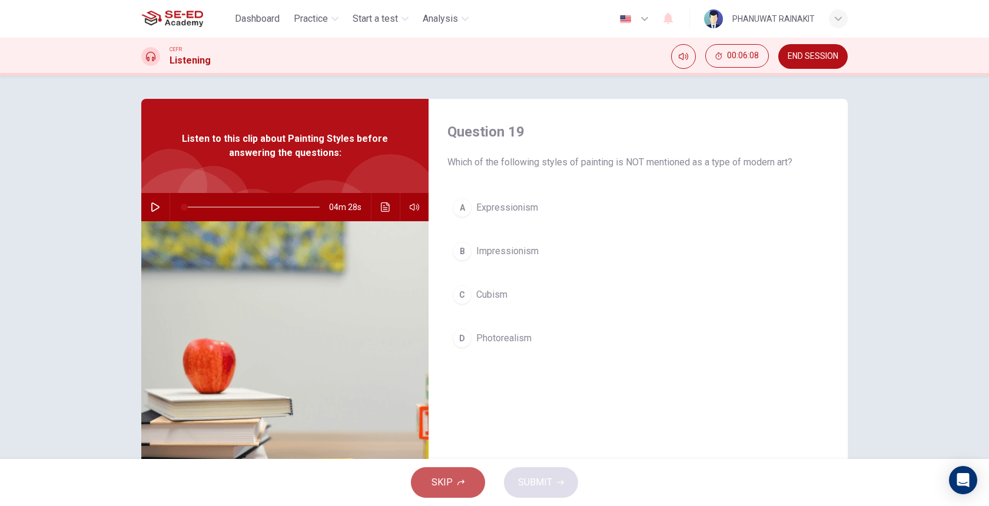
click at [466, 482] on button "SKIP" at bounding box center [448, 482] width 74 height 31
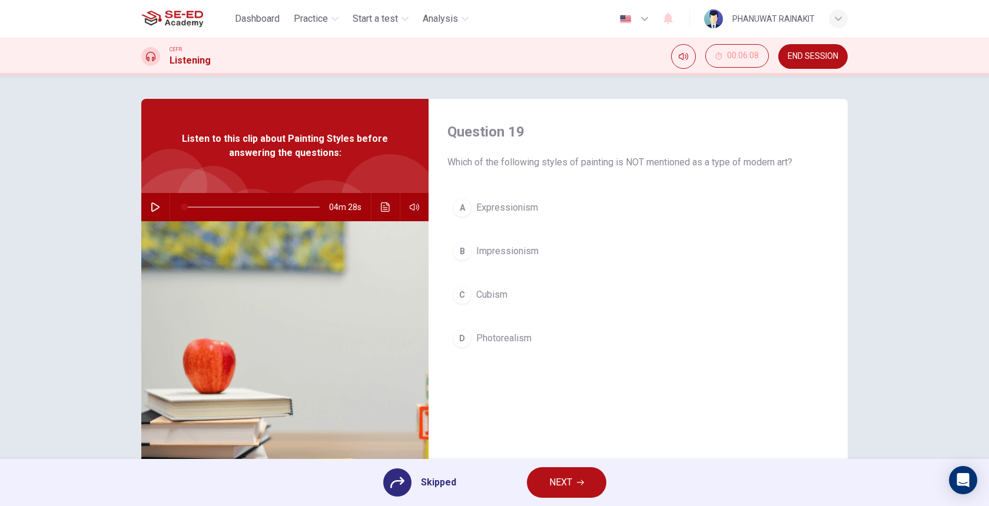
click at [534, 484] on button "NEXT" at bounding box center [566, 482] width 79 height 31
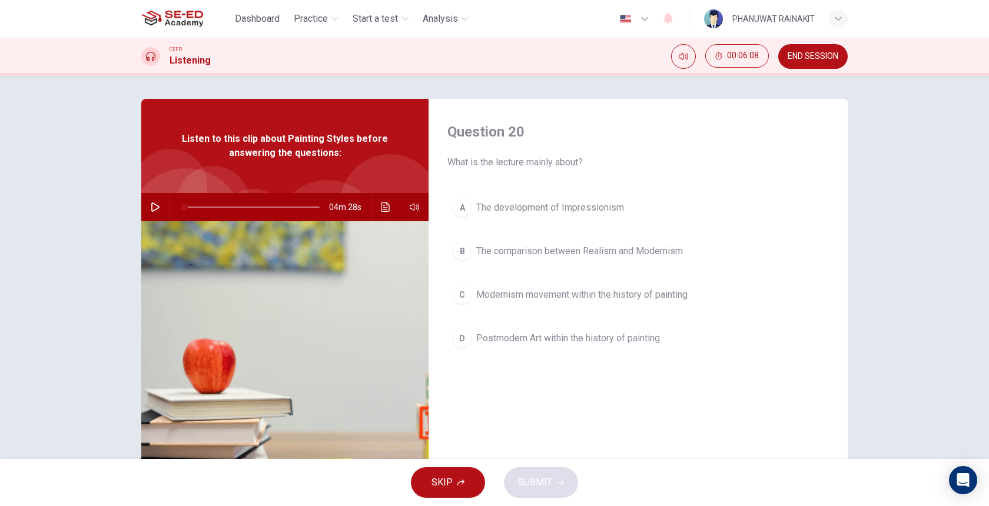
click at [547, 484] on div "SKIP SUBMIT" at bounding box center [494, 482] width 989 height 47
click at [470, 474] on button "SKIP" at bounding box center [448, 482] width 74 height 31
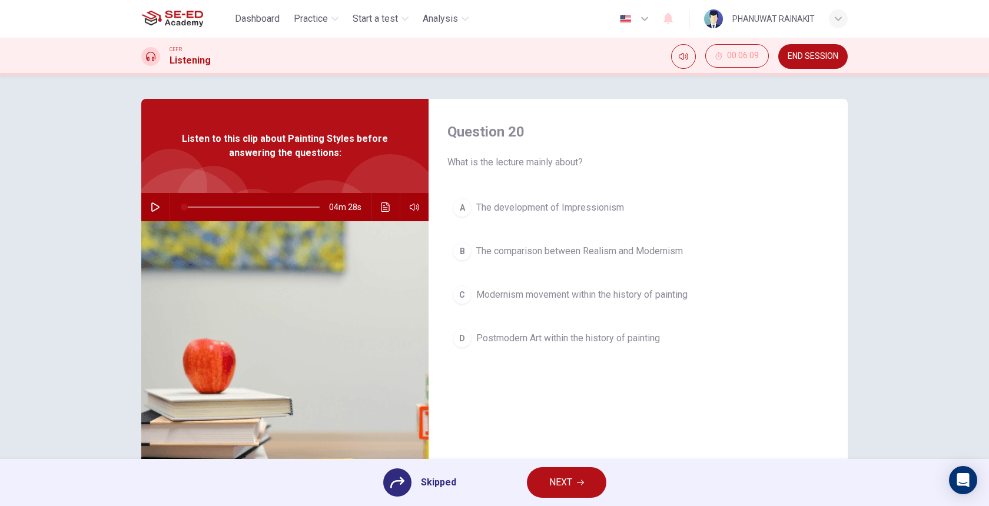
click at [531, 482] on button "NEXT" at bounding box center [566, 482] width 79 height 31
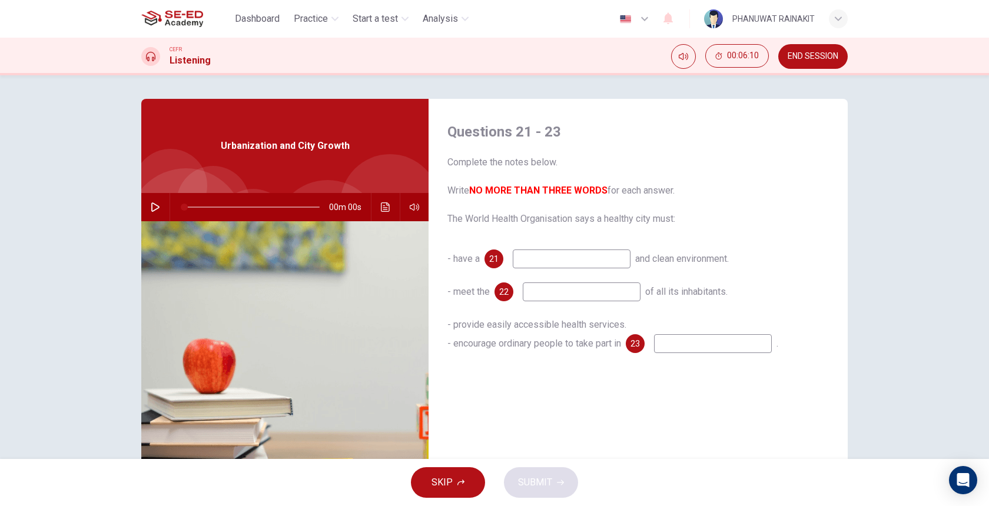
click at [471, 476] on button "SKIP" at bounding box center [448, 482] width 74 height 31
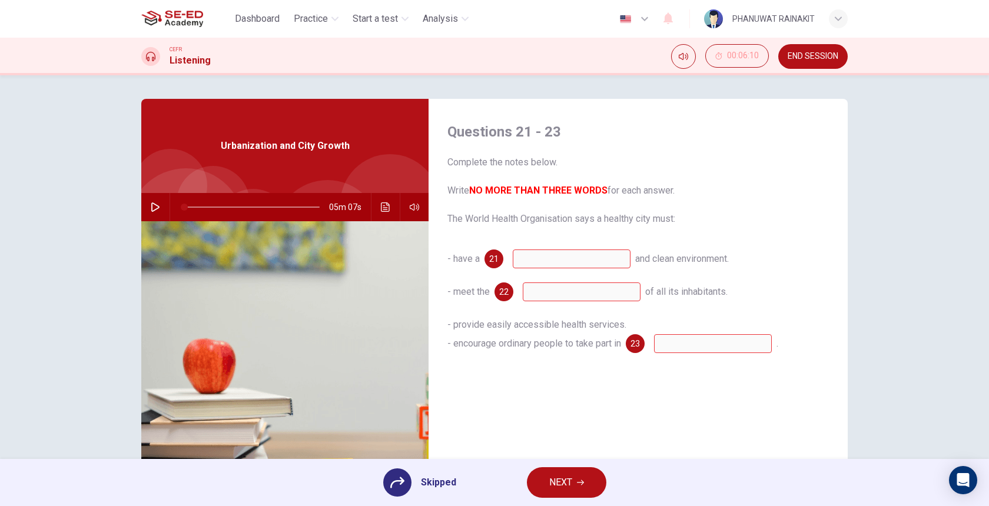
click at [471, 476] on div "Skipped NEXT" at bounding box center [494, 482] width 989 height 47
click at [572, 484] on button "NEXT" at bounding box center [566, 482] width 79 height 31
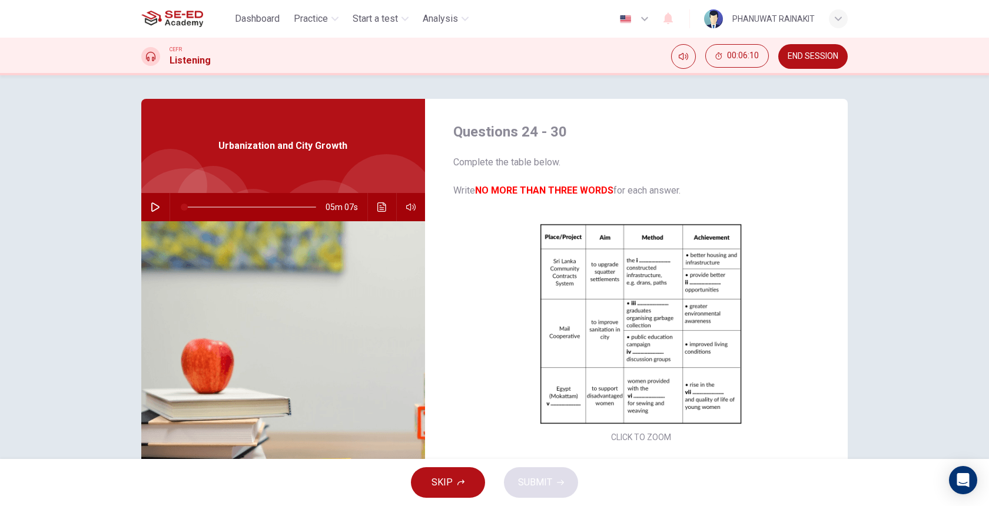
click at [473, 488] on button "SKIP" at bounding box center [448, 482] width 74 height 31
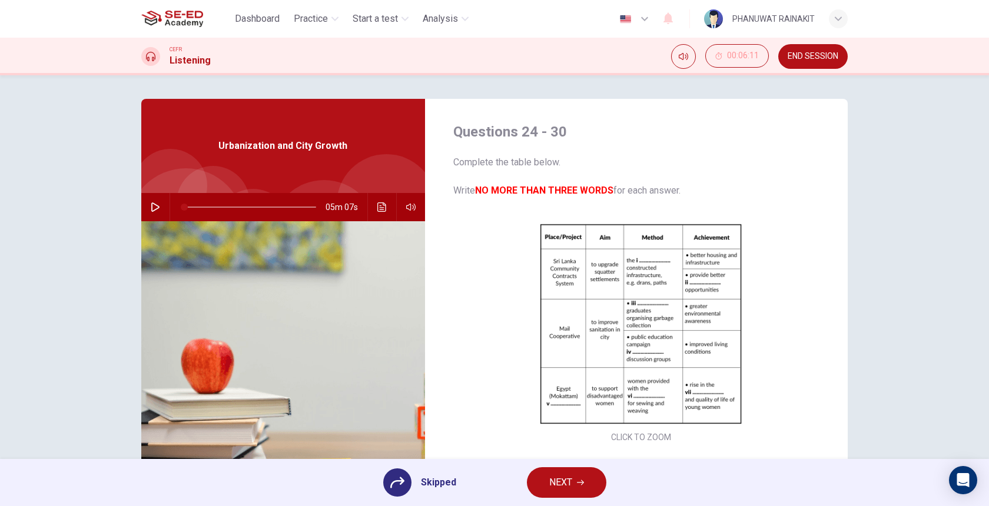
click at [537, 486] on button "NEXT" at bounding box center [566, 482] width 79 height 31
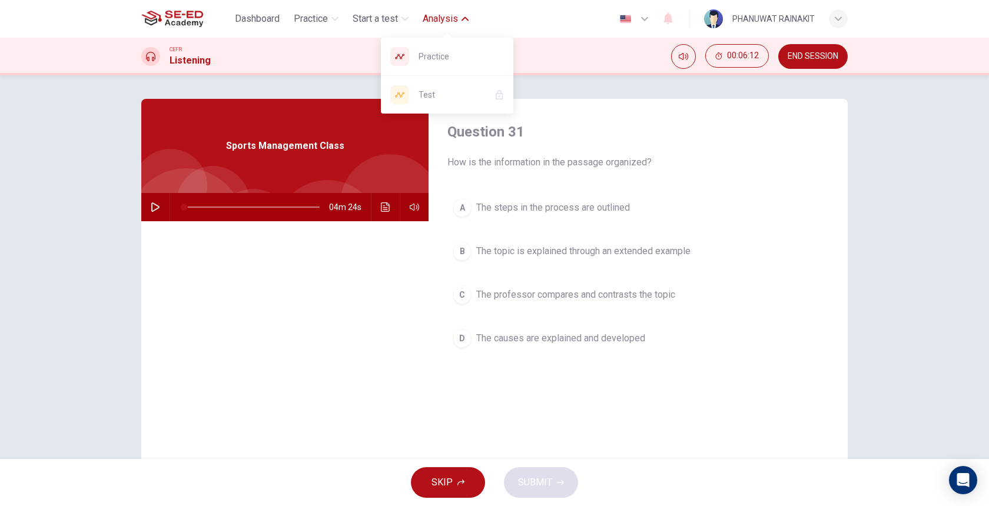
click at [447, 24] on span "Analysis" at bounding box center [440, 19] width 35 height 14
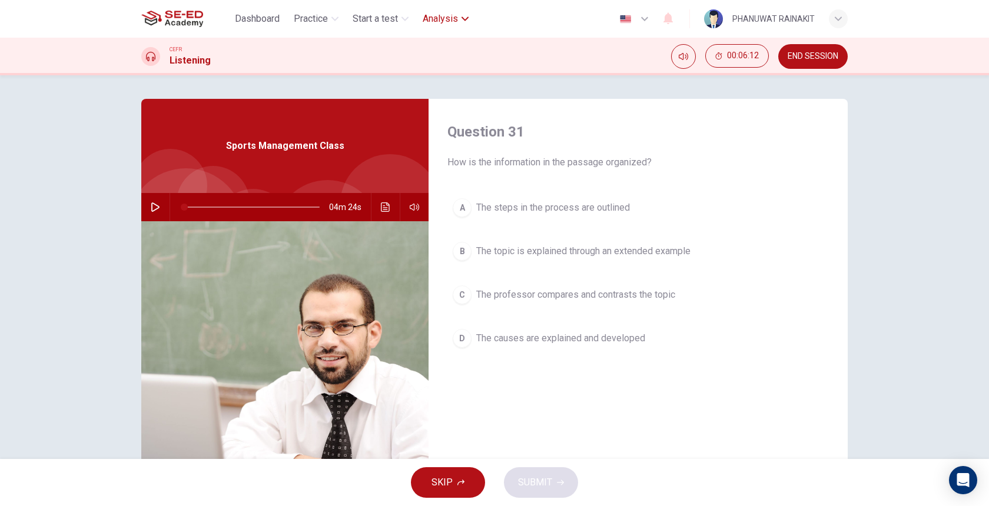
click at [447, 24] on span "Analysis" at bounding box center [440, 19] width 35 height 14
click at [444, 54] on span "Practice" at bounding box center [460, 56] width 85 height 14
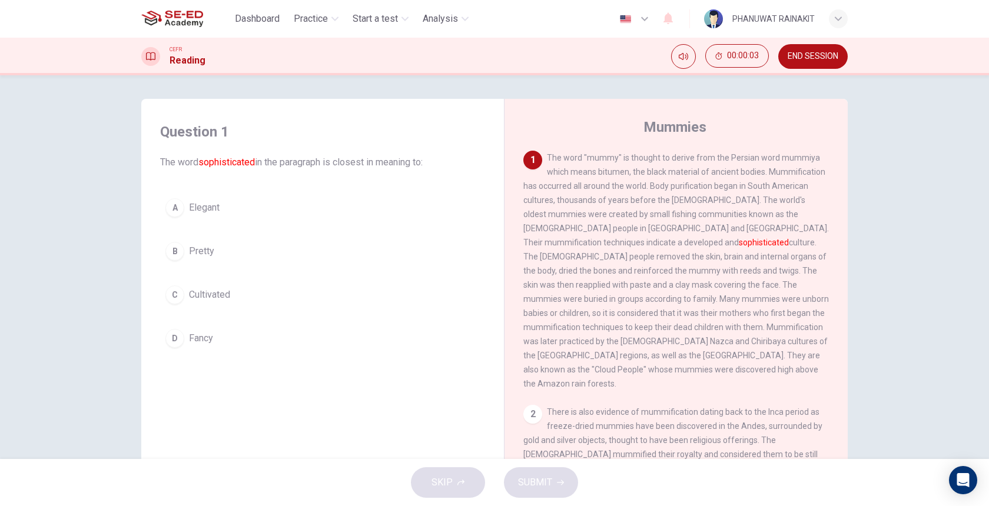
click at [236, 162] on font "sophisticated" at bounding box center [226, 162] width 57 height 11
drag, startPoint x: 247, startPoint y: 161, endPoint x: 202, endPoint y: 161, distance: 44.7
click at [202, 162] on font "sophisticated" at bounding box center [226, 162] width 57 height 11
click at [174, 211] on div "A" at bounding box center [174, 207] width 19 height 19
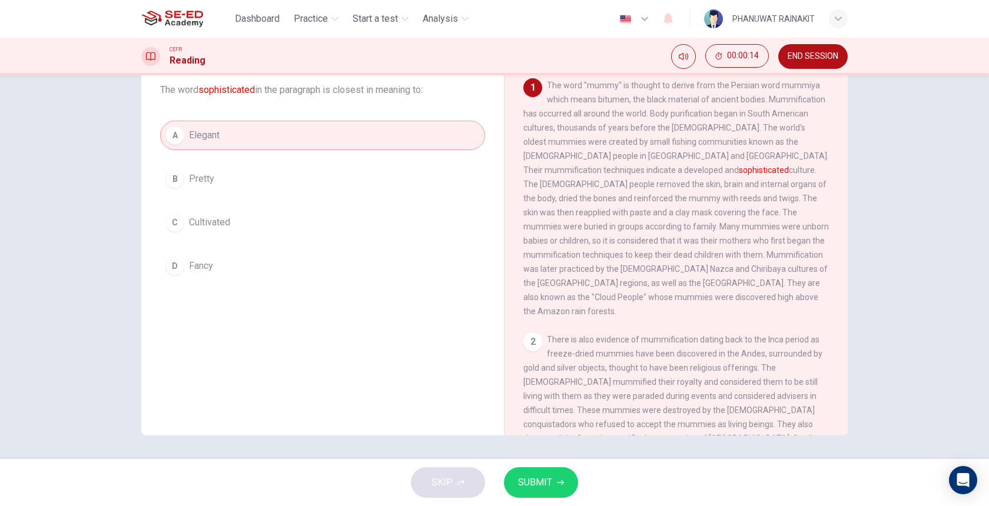
click at [549, 487] on span "SUBMIT" at bounding box center [535, 482] width 34 height 16
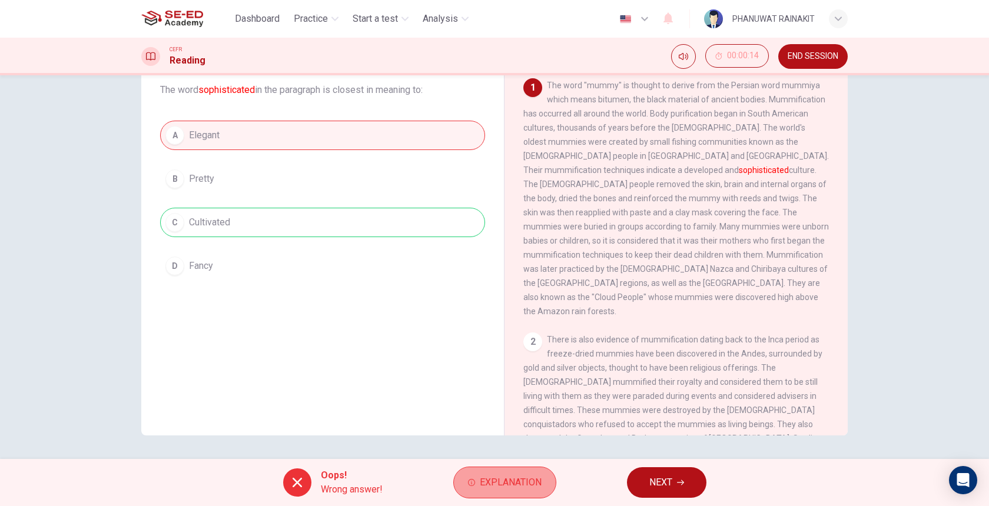
click at [512, 481] on span "Explanation" at bounding box center [511, 482] width 62 height 16
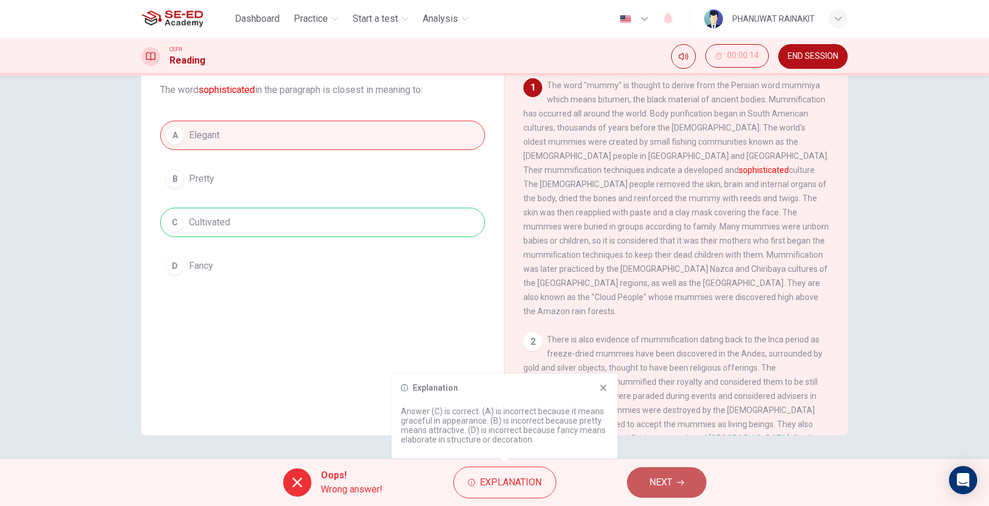
click at [681, 489] on button "NEXT" at bounding box center [666, 482] width 79 height 31
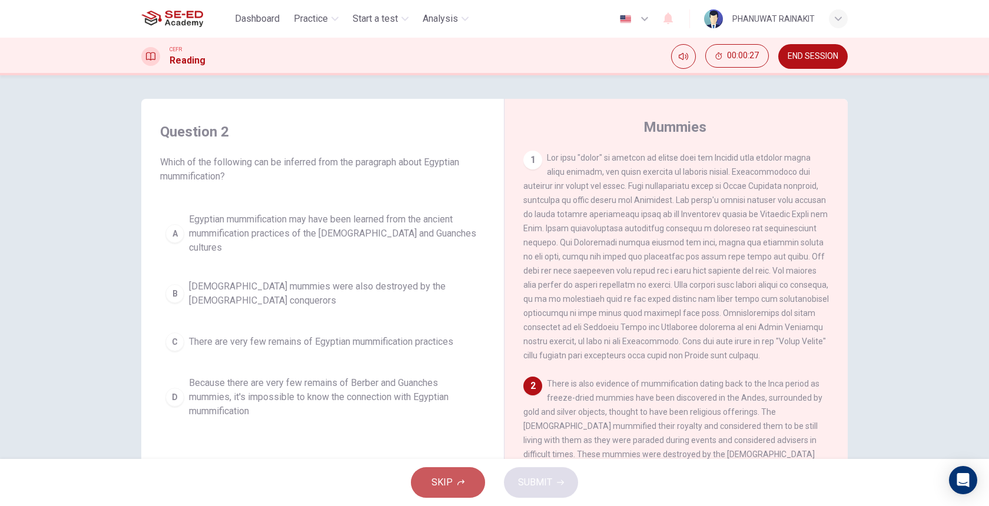
click at [438, 492] on button "SKIP" at bounding box center [448, 482] width 74 height 31
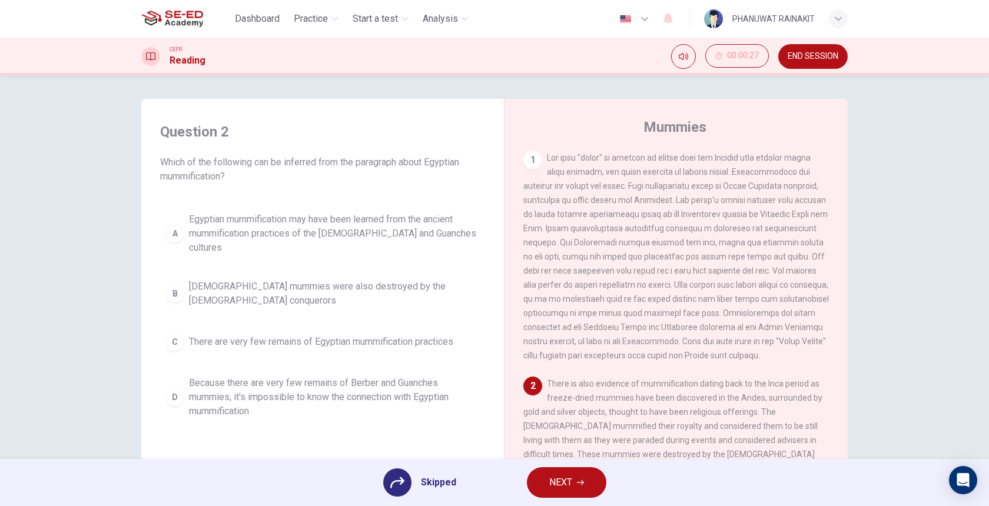
click at [563, 475] on span "NEXT" at bounding box center [560, 482] width 23 height 16
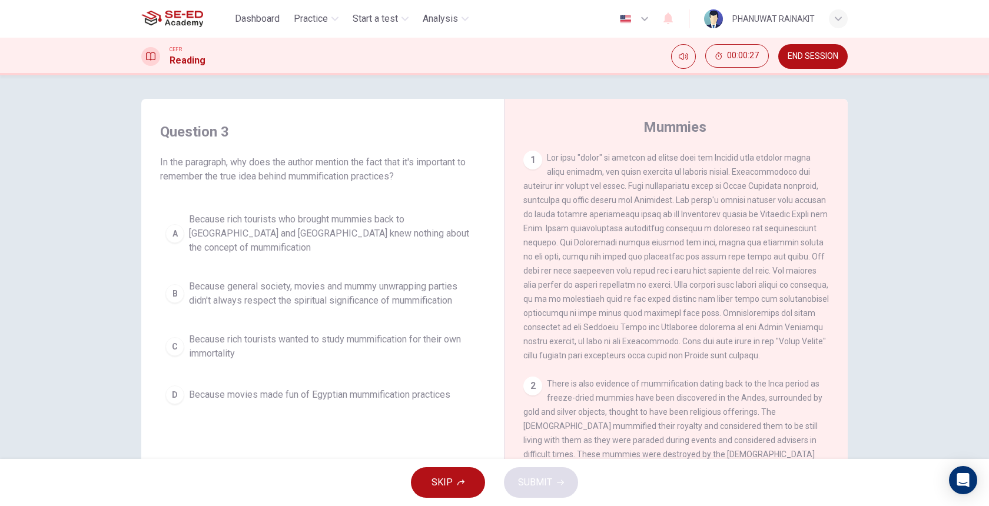
click at [435, 477] on span "SKIP" at bounding box center [441, 482] width 21 height 16
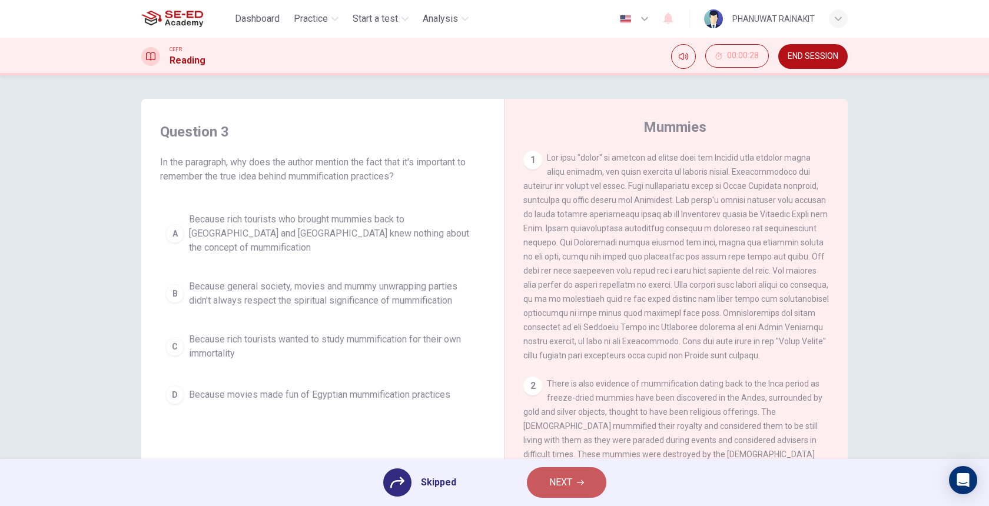
click at [551, 486] on span "NEXT" at bounding box center [560, 482] width 23 height 16
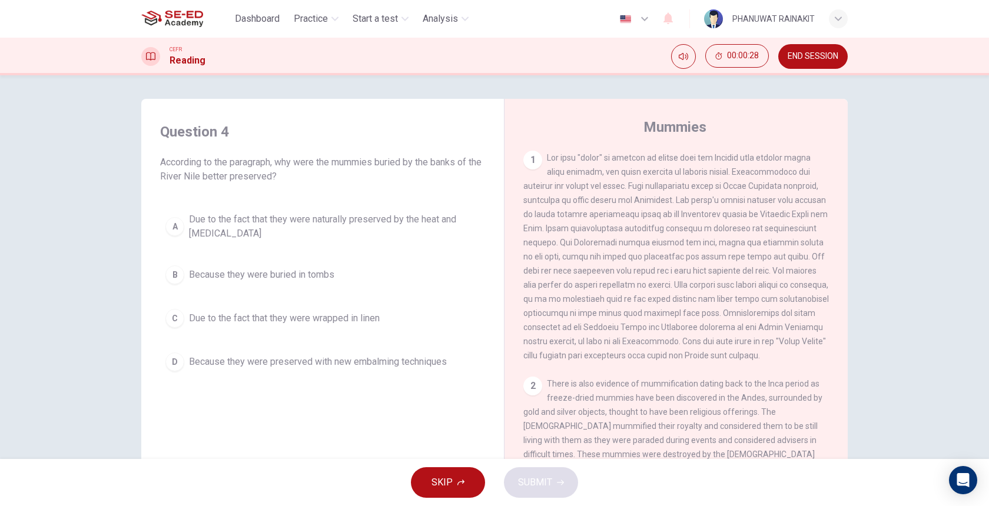
click at [465, 480] on button "SKIP" at bounding box center [448, 482] width 74 height 31
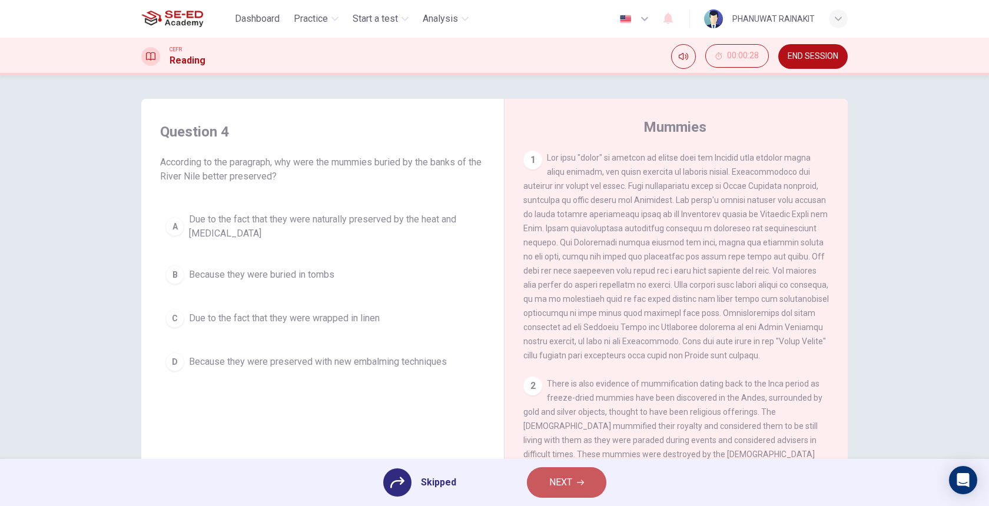
click at [530, 484] on button "NEXT" at bounding box center [566, 482] width 79 height 31
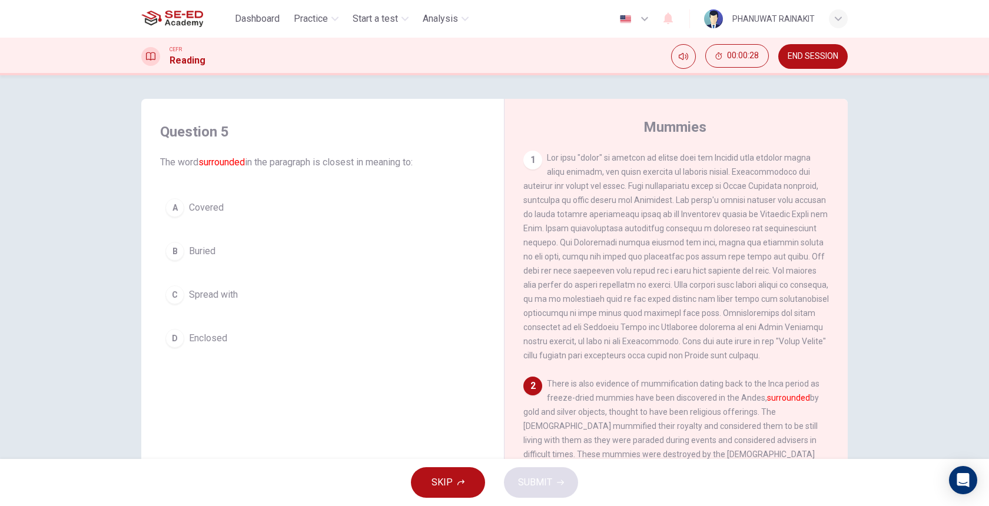
click at [530, 484] on div "SKIP SUBMIT" at bounding box center [494, 482] width 989 height 47
